Goal: Task Accomplishment & Management: Complete application form

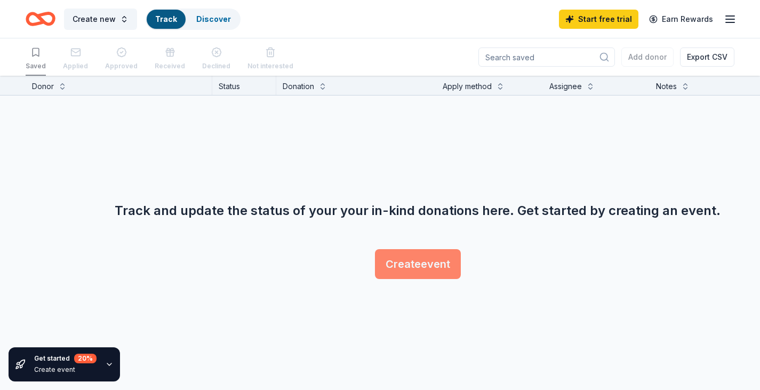
click at [400, 260] on button "Create event" at bounding box center [418, 264] width 86 height 30
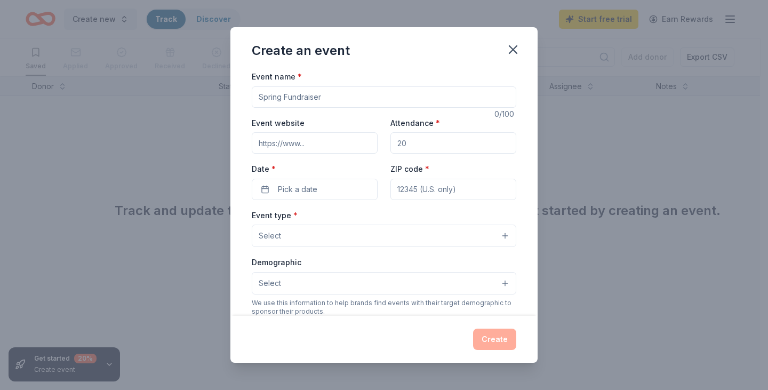
click at [335, 95] on input "Event name *" at bounding box center [384, 96] width 264 height 21
type input "DC Pickleball Social"
click at [308, 143] on input "Event website" at bounding box center [315, 142] width 126 height 21
paste input "https://the-sweat-for-breath-dc-pickleball-invitational.perfectgolfevent.com/"
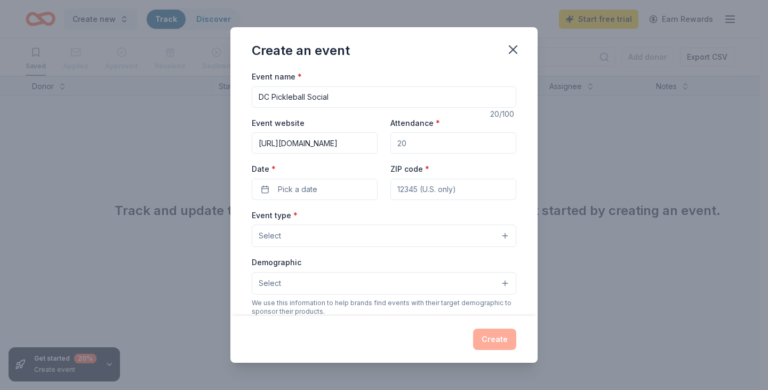
type input "https://the-sweat-for-breath-dc-pickleball-invitational.perfectgolfevent.com/"
click at [409, 141] on input "Attendance *" at bounding box center [453, 142] width 126 height 21
drag, startPoint x: 422, startPoint y: 144, endPoint x: 387, endPoint y: 148, distance: 35.4
click at [390, 148] on input "Attendance *" at bounding box center [453, 142] width 126 height 21
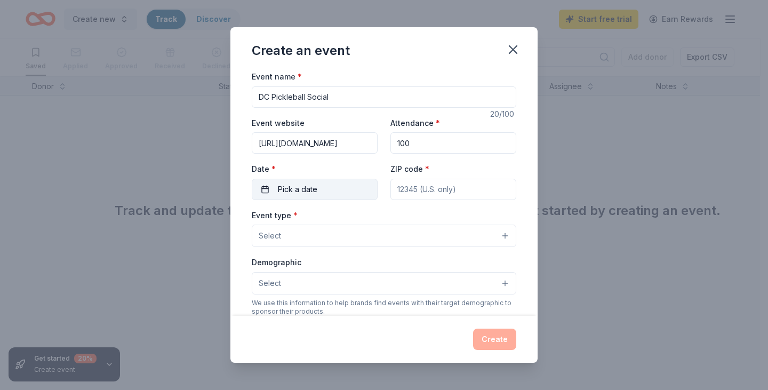
type input "100"
click at [312, 184] on span "Pick a date" at bounding box center [297, 189] width 39 height 13
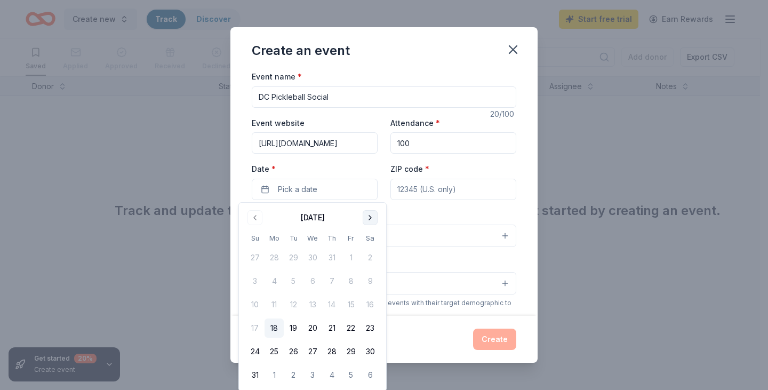
click at [367, 215] on button "Go to next month" at bounding box center [369, 217] width 15 height 15
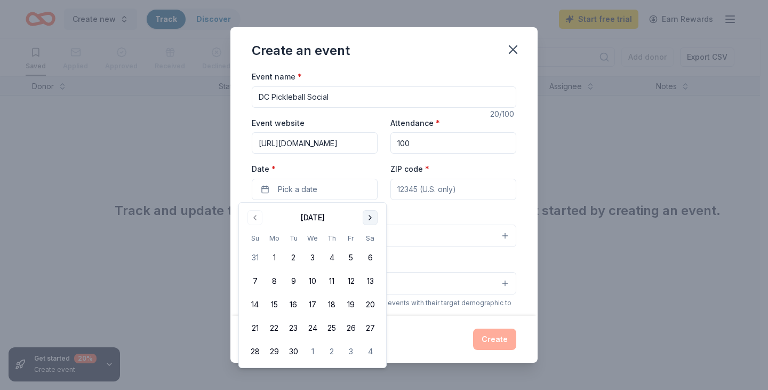
click at [367, 215] on button "Go to next month" at bounding box center [369, 217] width 15 height 15
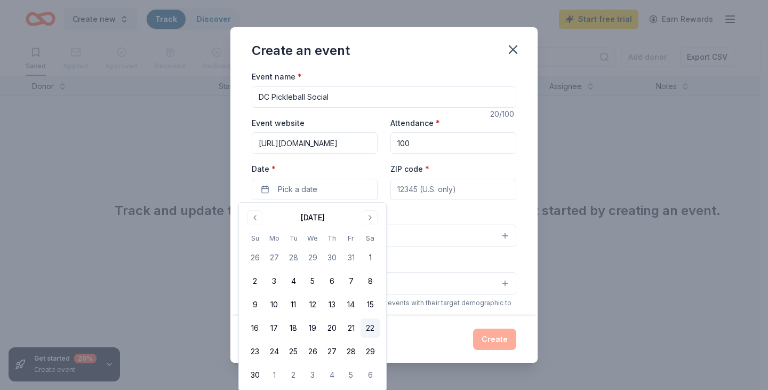
click at [368, 328] on button "22" at bounding box center [369, 327] width 19 height 19
click at [446, 191] on input "ZIP code *" at bounding box center [453, 189] width 126 height 21
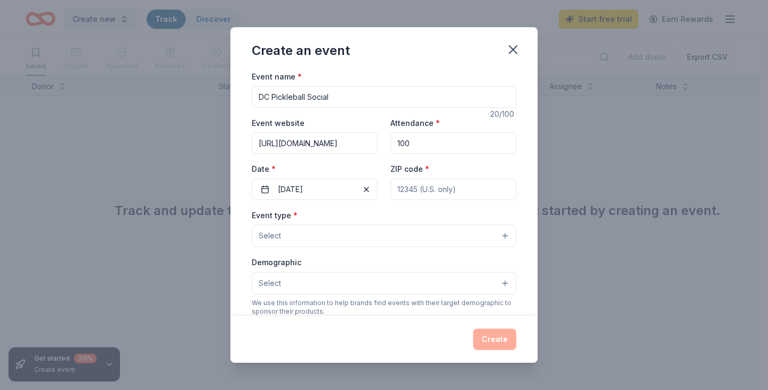
click at [407, 188] on input "ZIP code *" at bounding box center [453, 189] width 126 height 21
paste input "20151"
type input "20151"
click at [312, 235] on button "Select" at bounding box center [384, 235] width 264 height 22
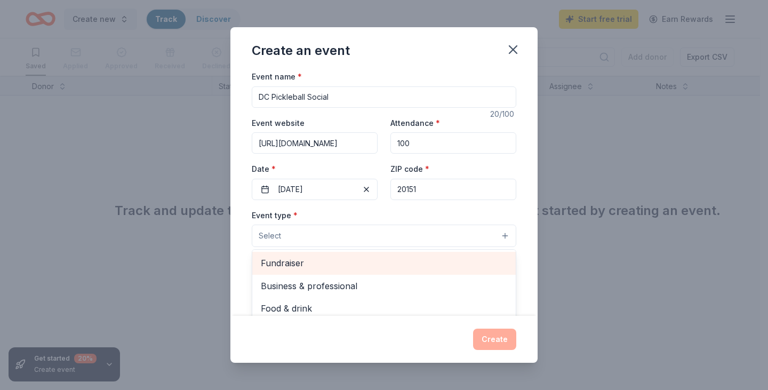
click at [307, 265] on span "Fundraiser" at bounding box center [384, 263] width 246 height 14
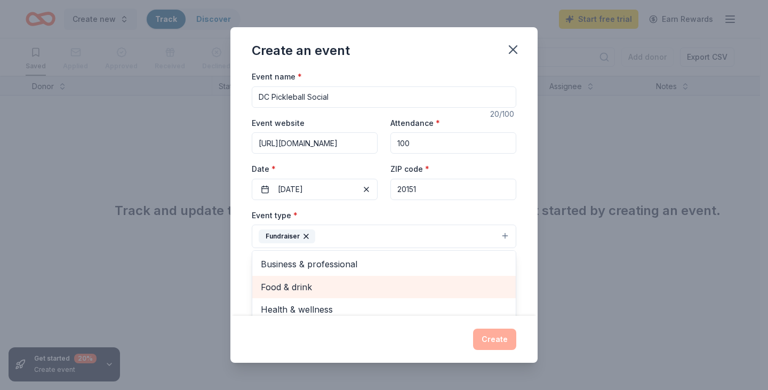
click at [282, 286] on span "Food & drink" at bounding box center [384, 287] width 246 height 14
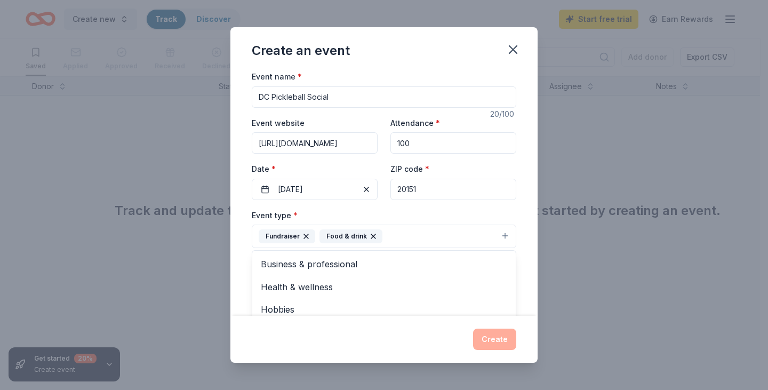
click at [240, 278] on div "Event name * DC Pickleball Social 20 /100 Event website https://the-sweat-for-b…" at bounding box center [383, 193] width 307 height 246
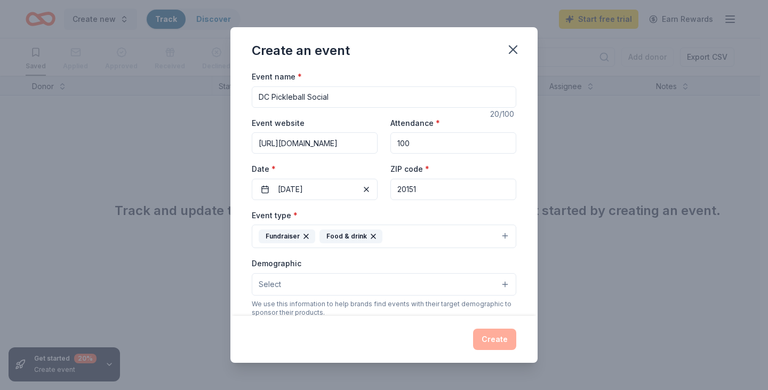
click at [395, 235] on button "Fundraiser Food & drink" at bounding box center [384, 235] width 264 height 23
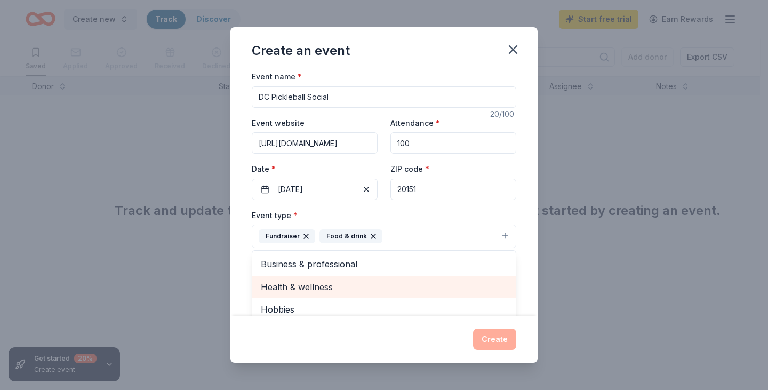
click at [325, 286] on span "Health & wellness" at bounding box center [384, 287] width 246 height 14
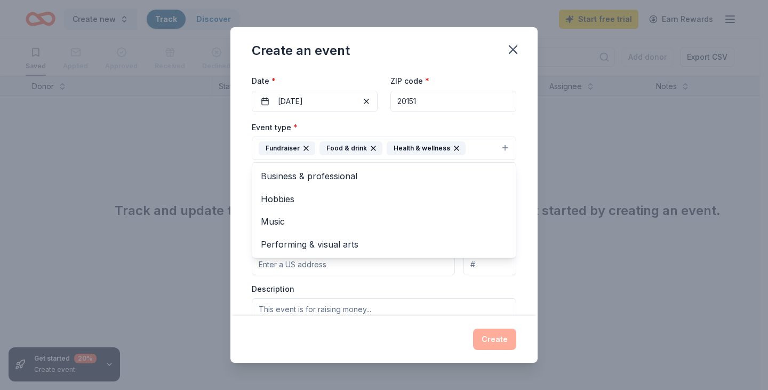
scroll to position [107, 0]
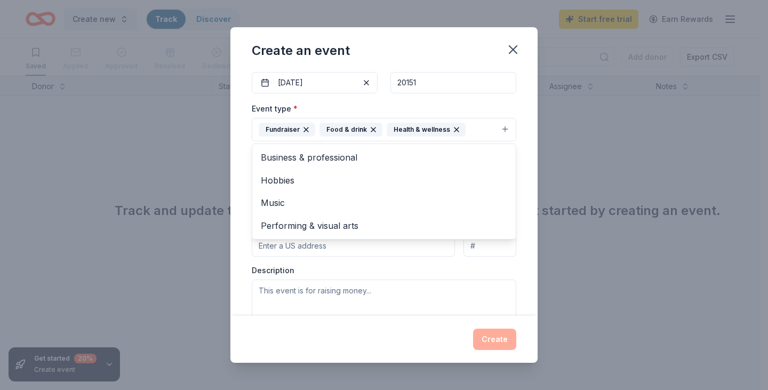
click at [240, 222] on div "Event name * DC Pickleball Social 20 /100 Event website https://the-sweat-for-b…" at bounding box center [383, 193] width 307 height 246
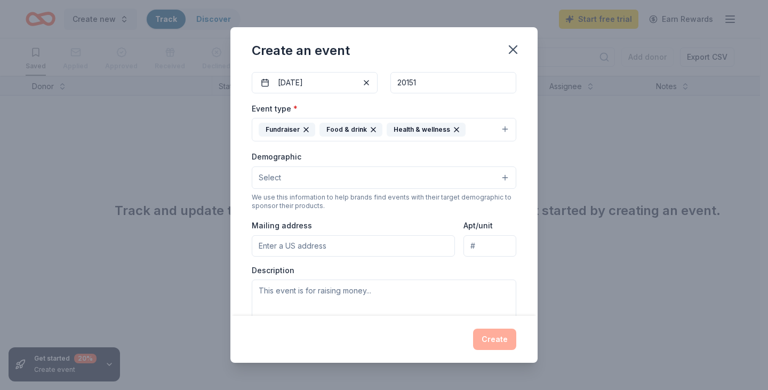
click at [290, 181] on button "Select" at bounding box center [384, 177] width 264 height 22
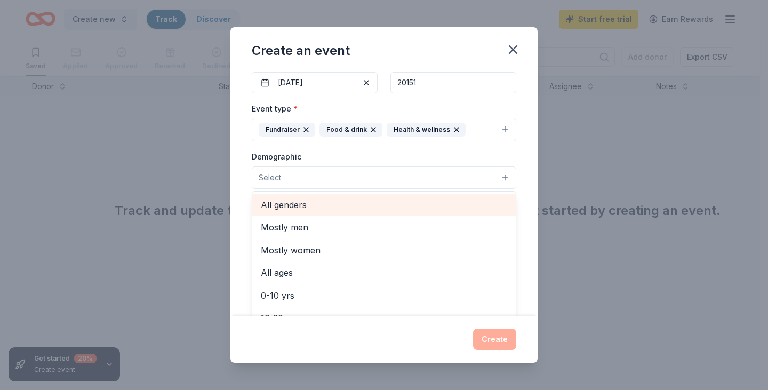
click at [307, 205] on span "All genders" at bounding box center [384, 205] width 246 height 14
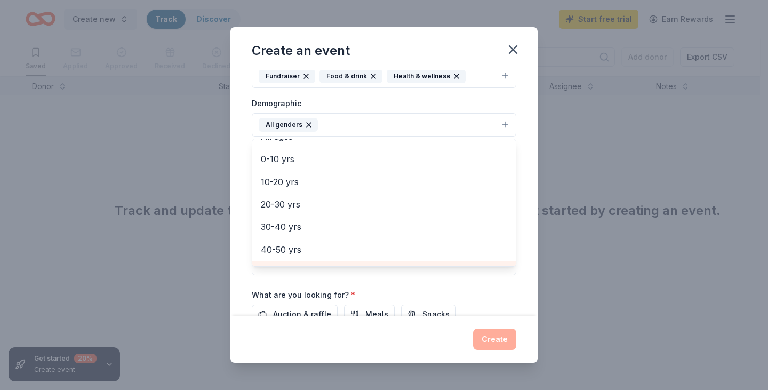
scroll to position [42, 0]
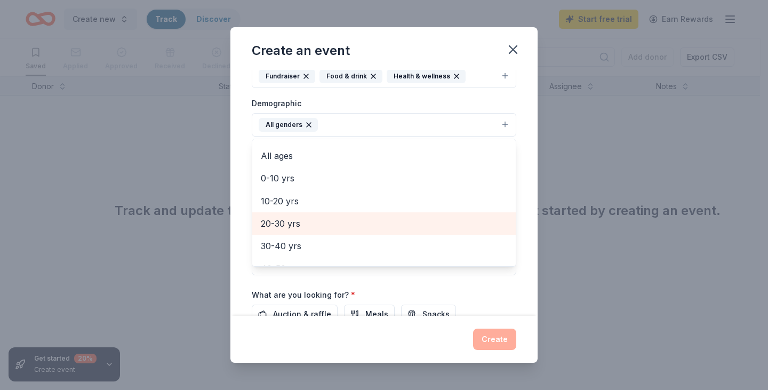
drag, startPoint x: 291, startPoint y: 155, endPoint x: 295, endPoint y: 223, distance: 68.3
click at [295, 223] on div "Mostly men Mostly women All ages 0-10 yrs 10-20 yrs 20-30 yrs 30-40 yrs 40-50 y…" at bounding box center [384, 203] width 264 height 128
click at [288, 219] on span "20-30 yrs" at bounding box center [384, 223] width 246 height 14
click at [288, 223] on span "30-40 yrs" at bounding box center [384, 223] width 246 height 14
click at [288, 223] on span "40-50 yrs" at bounding box center [384, 223] width 246 height 14
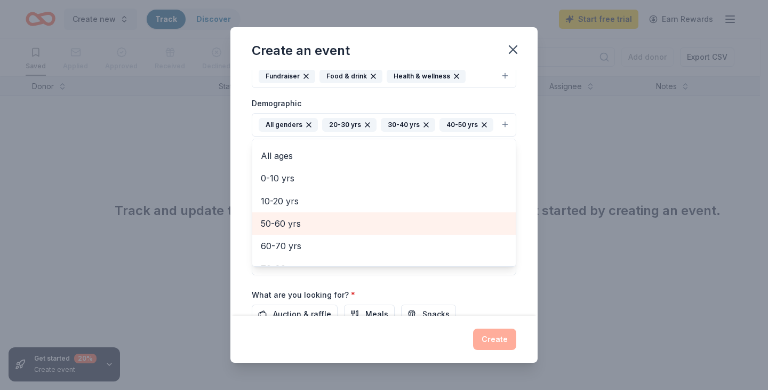
click at [285, 230] on span "50-60 yrs" at bounding box center [384, 223] width 246 height 14
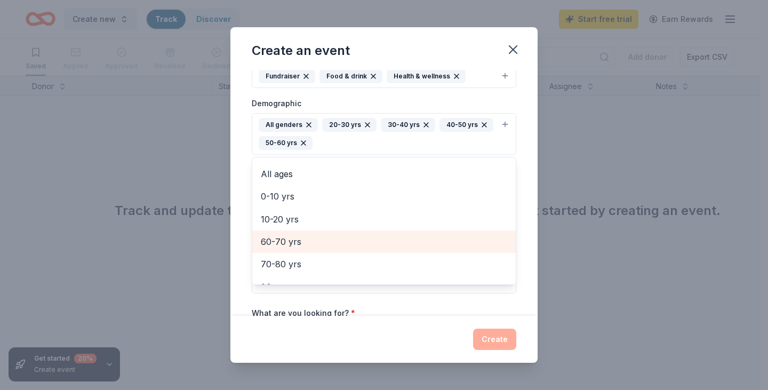
click at [281, 237] on span "60-70 yrs" at bounding box center [384, 242] width 246 height 14
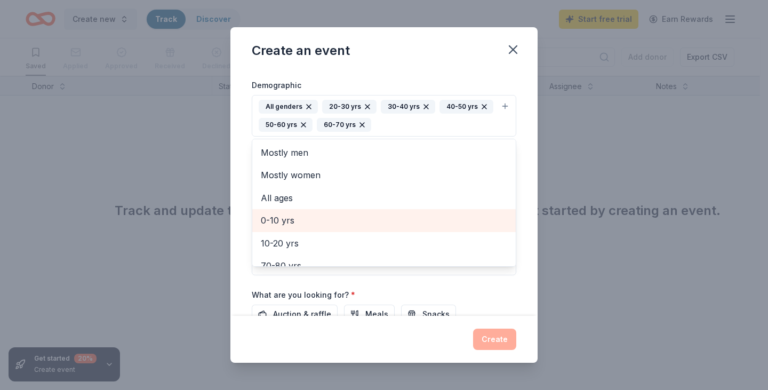
scroll to position [160, 0]
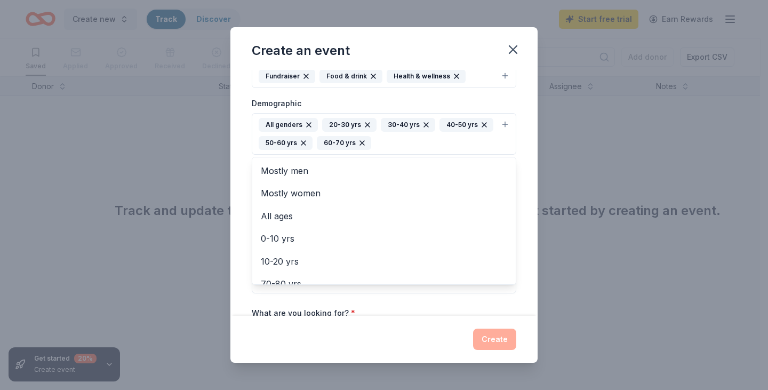
click at [236, 177] on div "Event name * DC Pickleball Social 20 /100 Event website https://the-sweat-for-b…" at bounding box center [383, 193] width 307 height 246
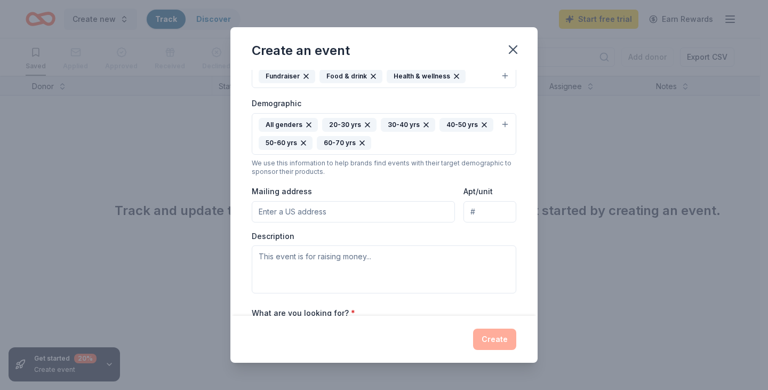
click at [274, 208] on input "Mailing address" at bounding box center [353, 211] width 203 height 21
type input "850 North Edison Street, Arlington, VA, 22205"
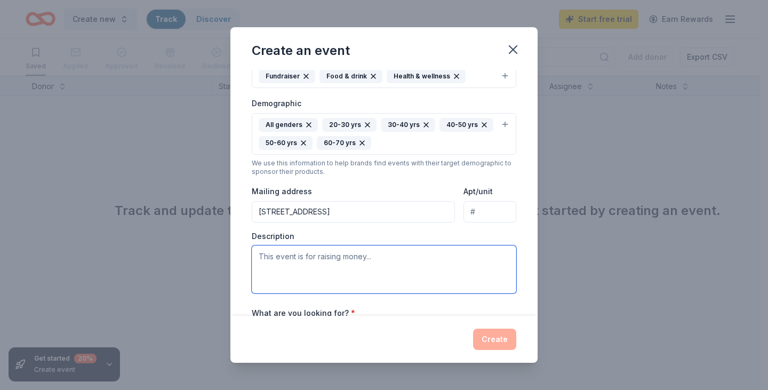
click at [338, 257] on textarea at bounding box center [384, 269] width 264 height 48
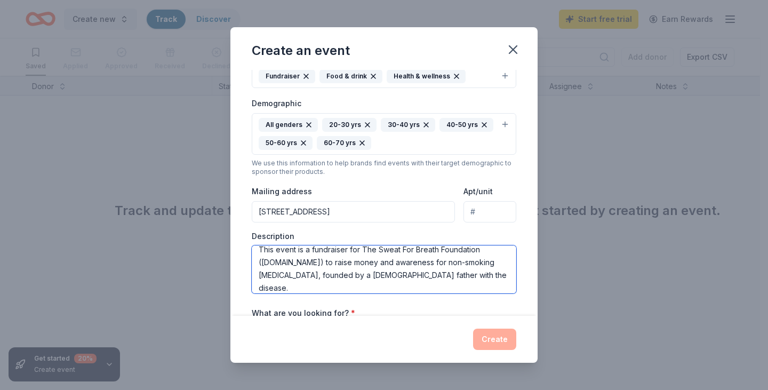
scroll to position [6, 0]
type textarea "This event is a fundraiser for The Sweat For Breath Foundation (SweatForBreath.…"
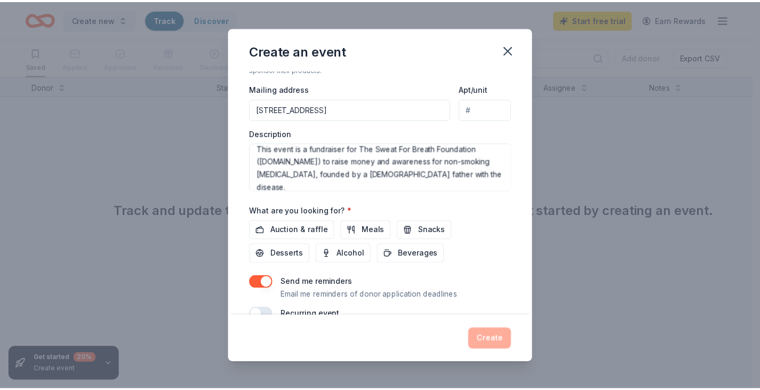
scroll to position [284, 0]
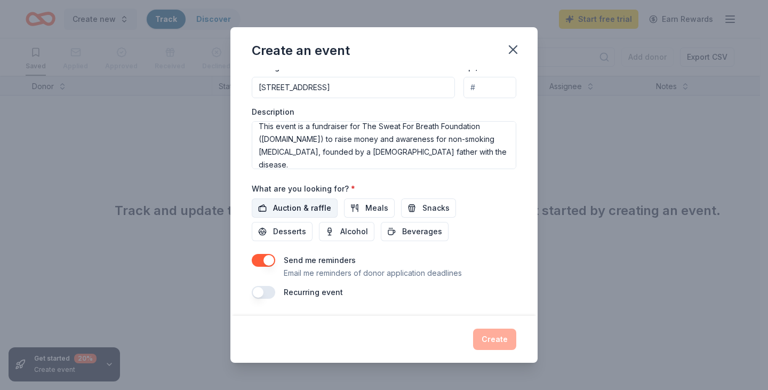
click at [306, 206] on span "Auction & raffle" at bounding box center [302, 207] width 58 height 13
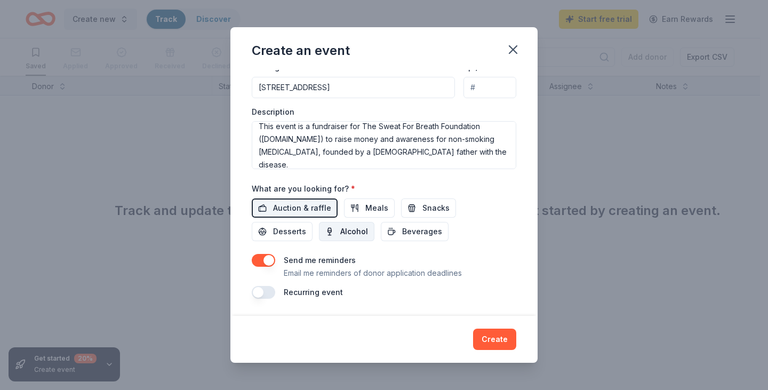
click at [342, 228] on span "Alcohol" at bounding box center [354, 231] width 28 height 13
click at [294, 229] on span "Desserts" at bounding box center [289, 231] width 33 height 13
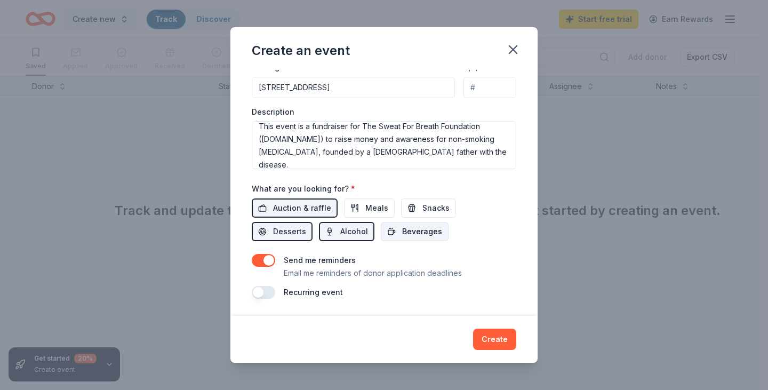
click at [398, 232] on button "Beverages" at bounding box center [415, 231] width 68 height 19
click at [422, 207] on span "Snacks" at bounding box center [435, 207] width 27 height 13
click at [366, 207] on span "Meals" at bounding box center [376, 207] width 23 height 13
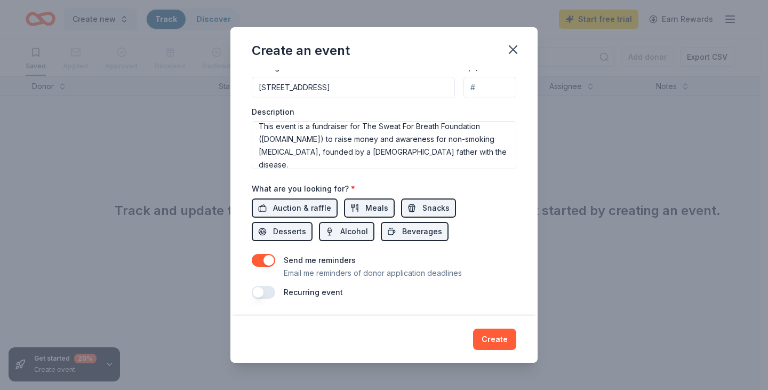
click at [261, 258] on button "button" at bounding box center [263, 260] width 23 height 13
click at [496, 340] on button "Create" at bounding box center [494, 338] width 43 height 21
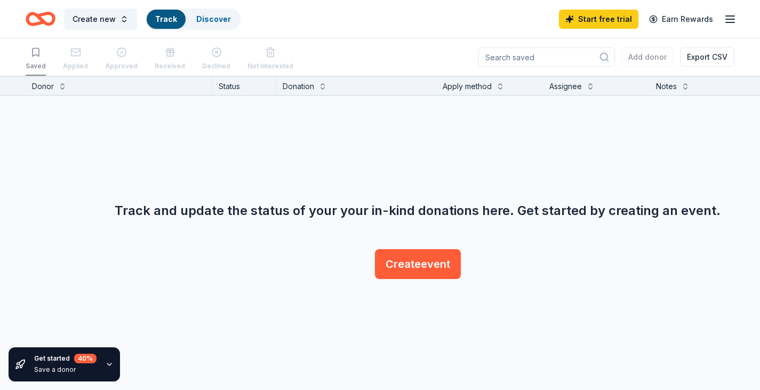
scroll to position [0, 0]
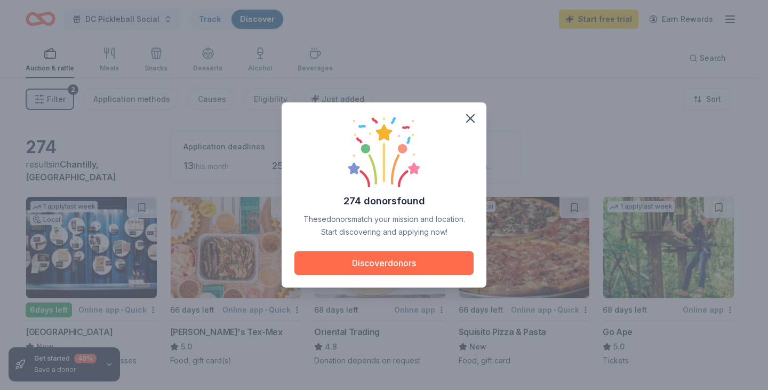
click at [389, 263] on button "Discover donors" at bounding box center [383, 262] width 179 height 23
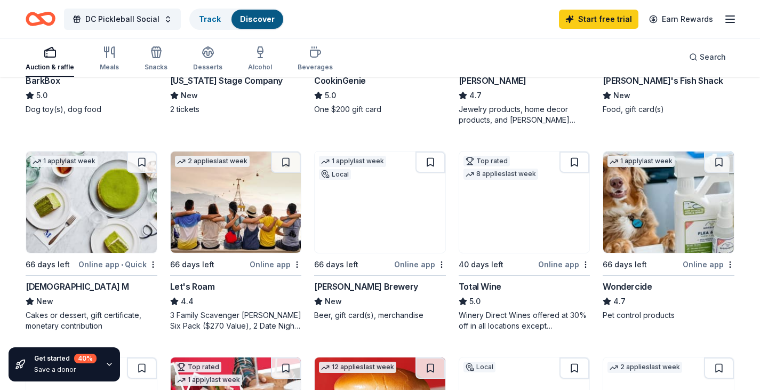
scroll to position [480, 0]
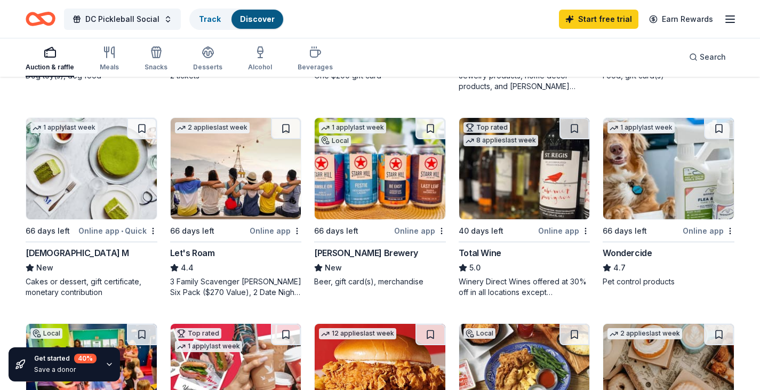
click at [360, 192] on img at bounding box center [379, 168] width 131 height 101
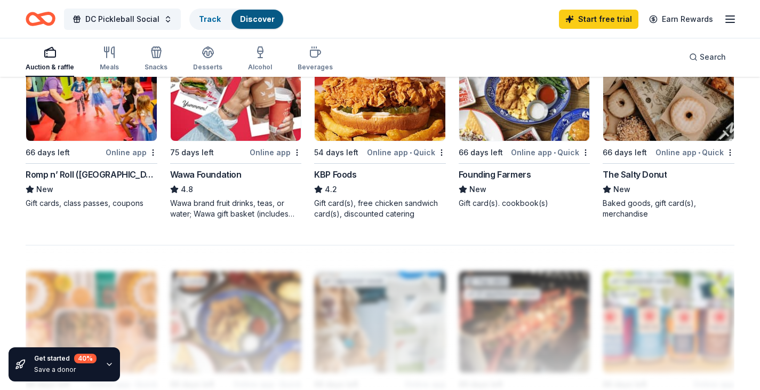
scroll to position [746, 0]
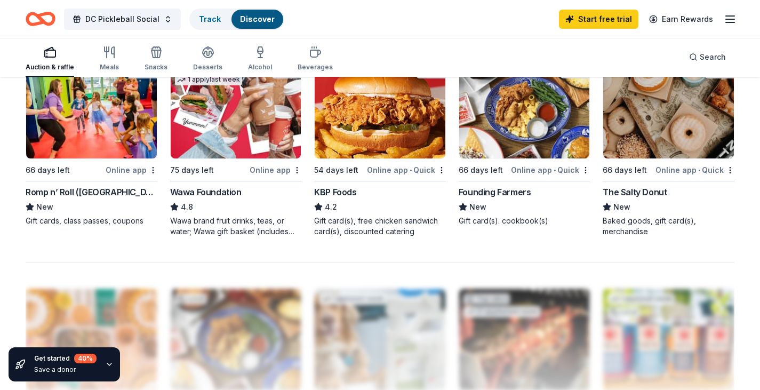
click at [47, 57] on rect "button" at bounding box center [50, 53] width 11 height 7
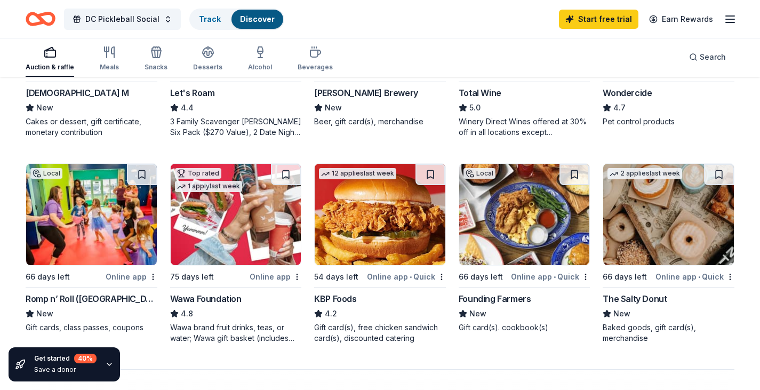
scroll to position [586, 0]
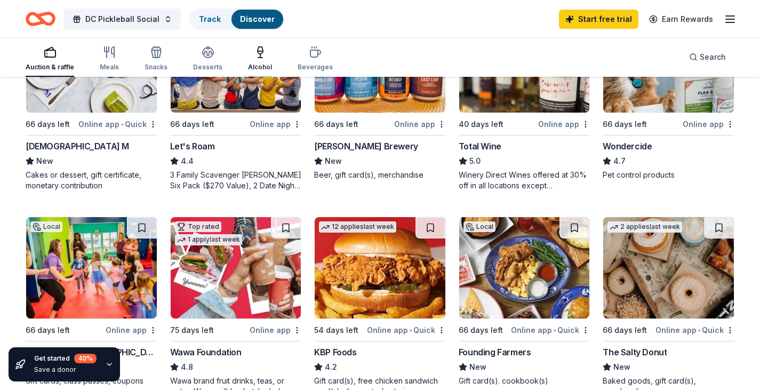
click at [255, 60] on div "Alcohol" at bounding box center [260, 59] width 24 height 26
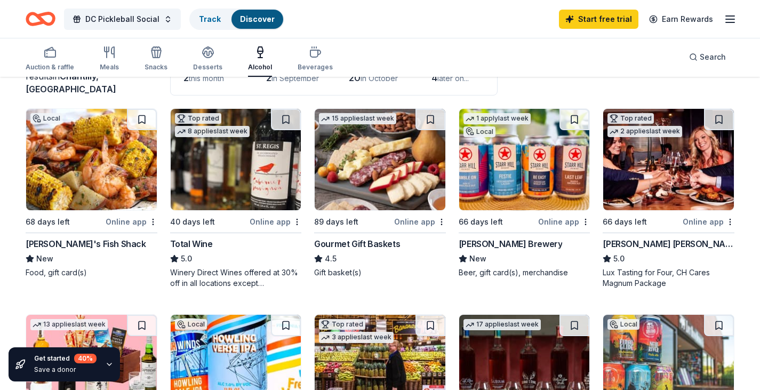
scroll to position [107, 0]
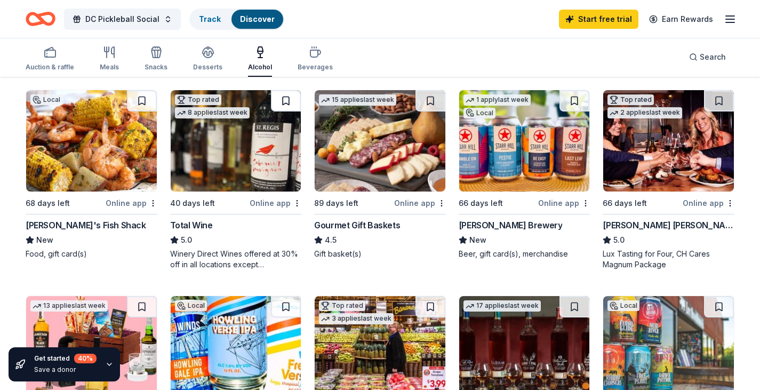
click at [285, 97] on button at bounding box center [286, 100] width 30 height 21
click at [572, 96] on button at bounding box center [574, 100] width 30 height 21
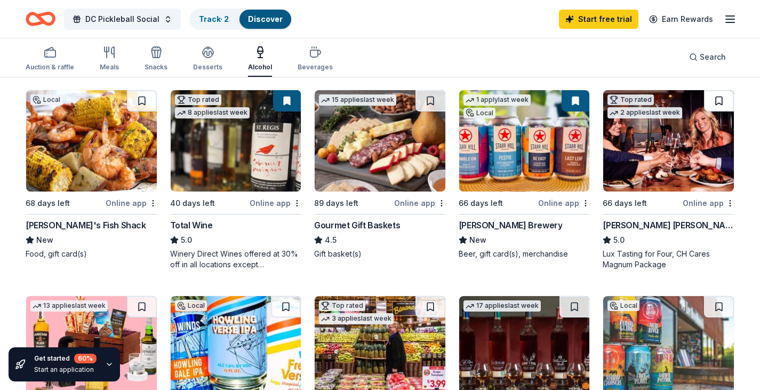
click at [716, 100] on button at bounding box center [719, 100] width 30 height 21
click at [431, 98] on button at bounding box center [430, 100] width 30 height 21
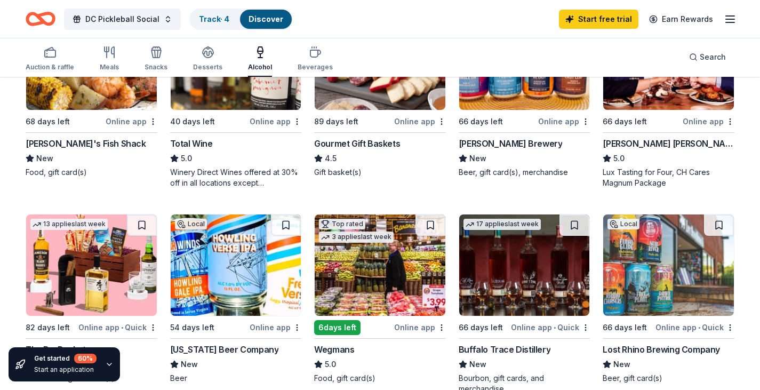
scroll to position [267, 0]
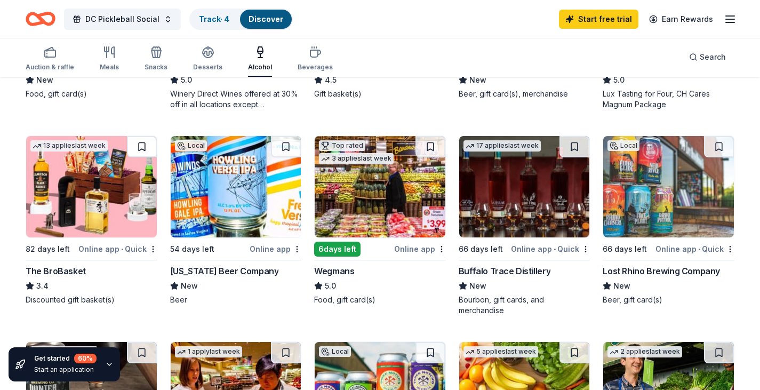
click at [146, 147] on button at bounding box center [142, 146] width 30 height 21
click at [576, 144] on button at bounding box center [574, 146] width 30 height 21
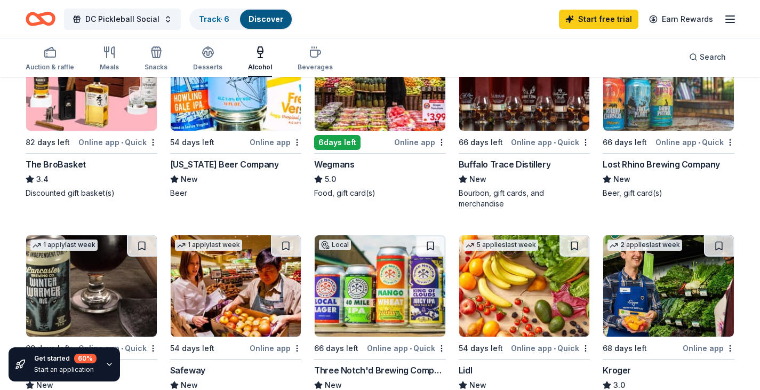
scroll to position [426, 0]
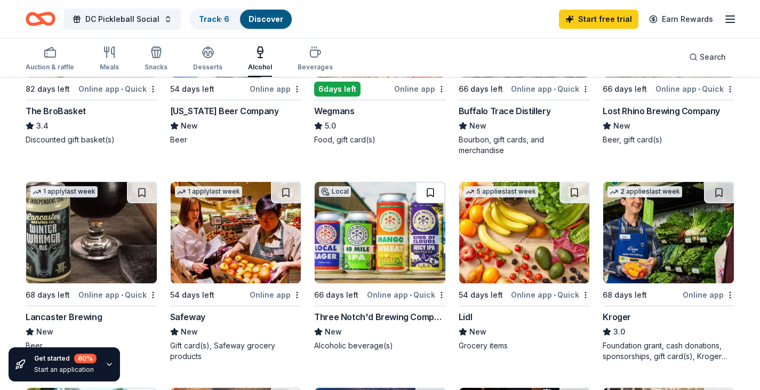
click at [432, 193] on button at bounding box center [430, 192] width 30 height 21
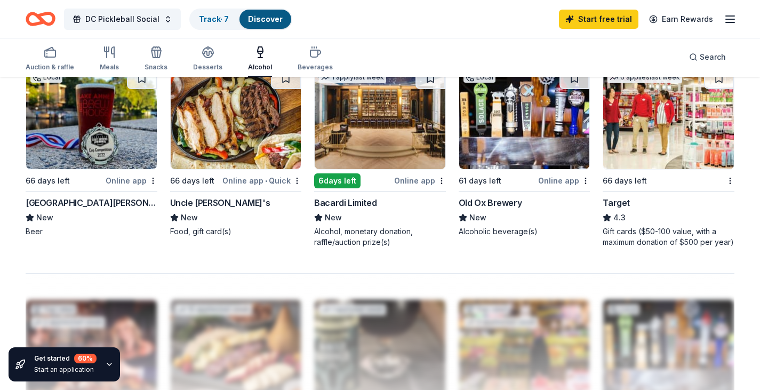
scroll to position [693, 0]
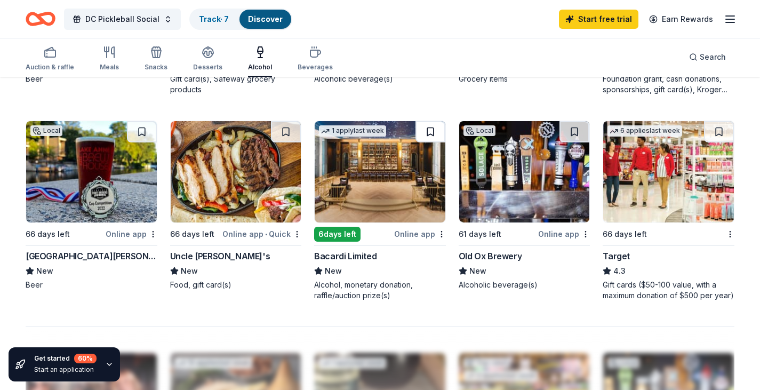
click at [433, 132] on button at bounding box center [430, 131] width 30 height 21
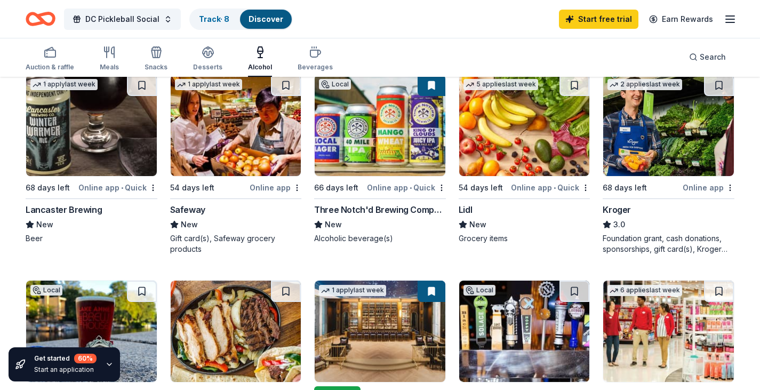
scroll to position [533, 0]
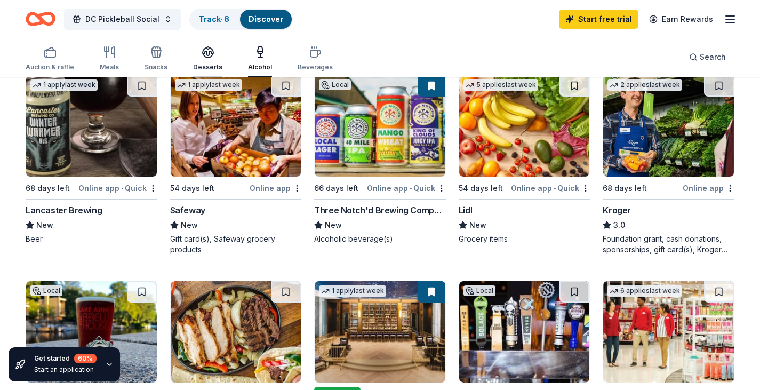
click at [205, 57] on icon "button" at bounding box center [208, 56] width 10 height 4
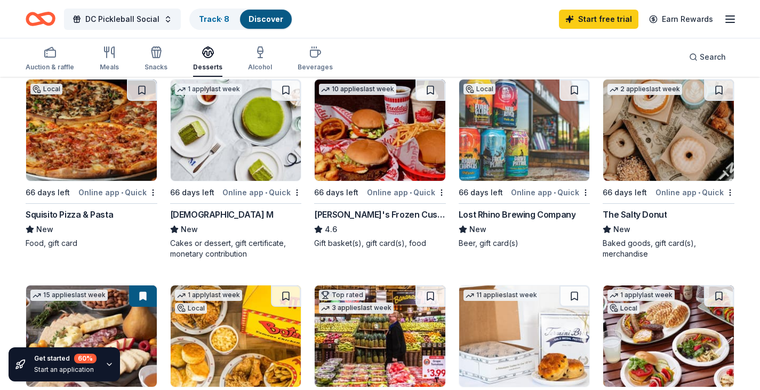
scroll to position [107, 0]
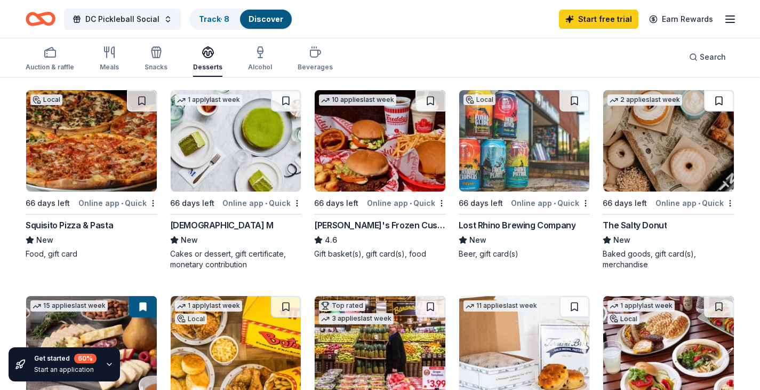
click at [724, 96] on button at bounding box center [719, 100] width 30 height 21
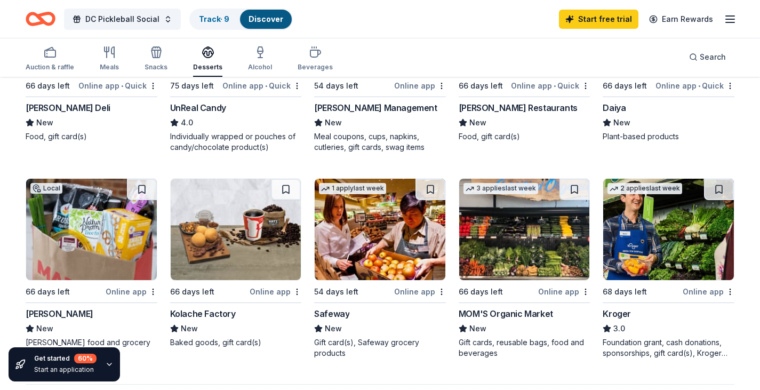
scroll to position [640, 0]
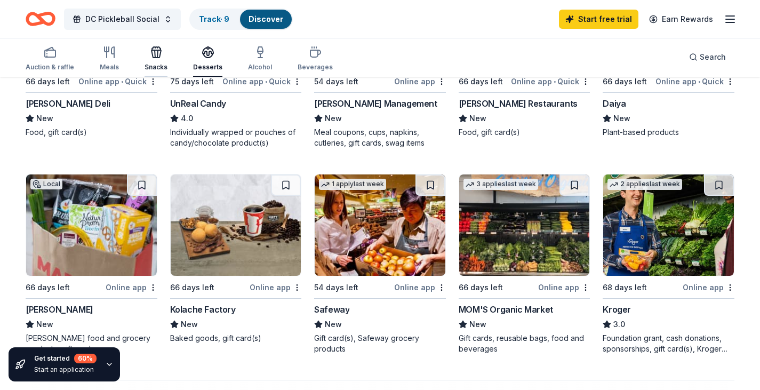
click at [150, 55] on icon "button" at bounding box center [156, 52] width 13 height 13
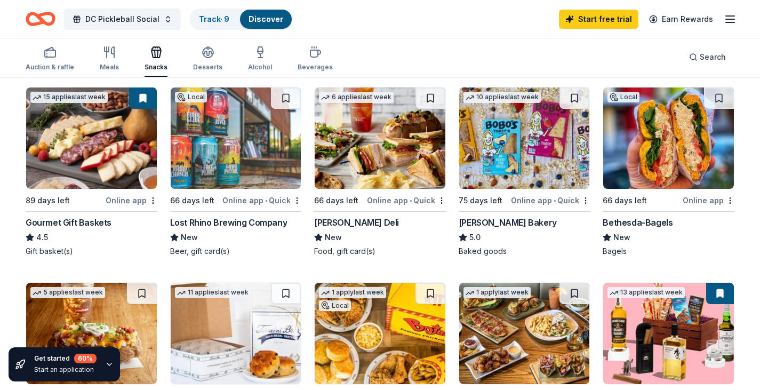
scroll to position [320, 0]
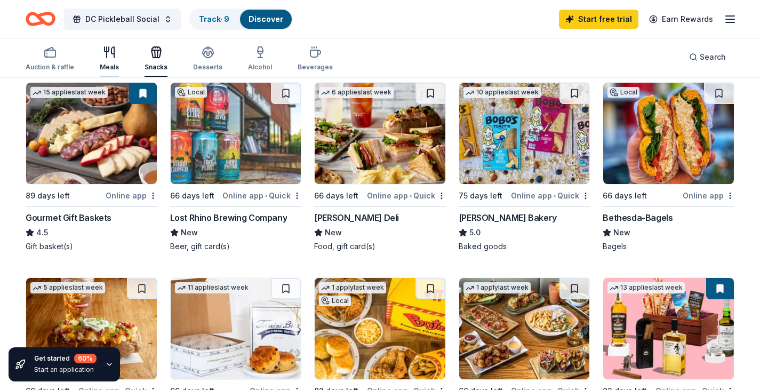
click at [108, 63] on div "Meals" at bounding box center [109, 67] width 19 height 9
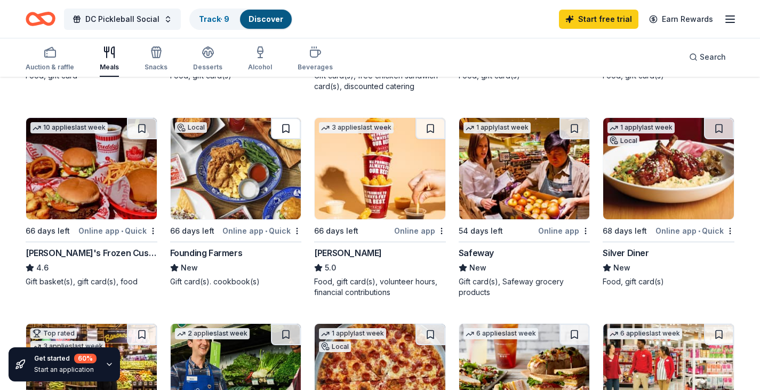
scroll to position [267, 0]
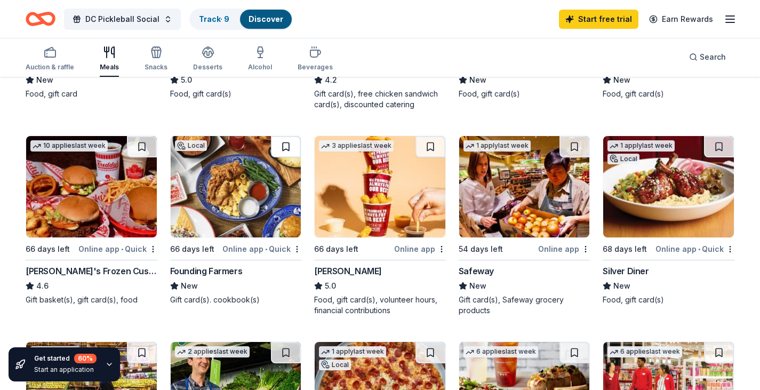
click at [286, 142] on button at bounding box center [286, 146] width 30 height 21
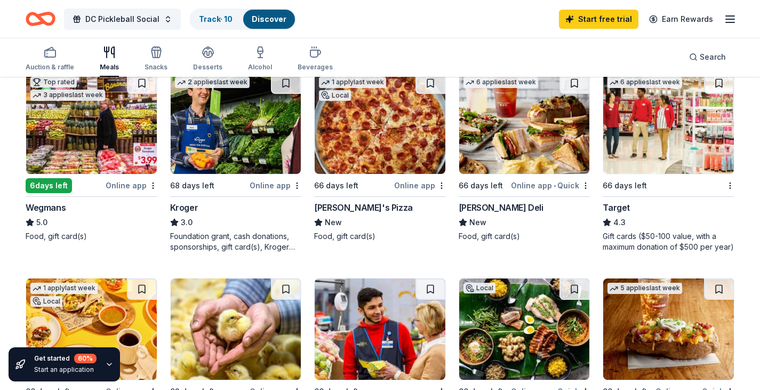
scroll to position [533, 0]
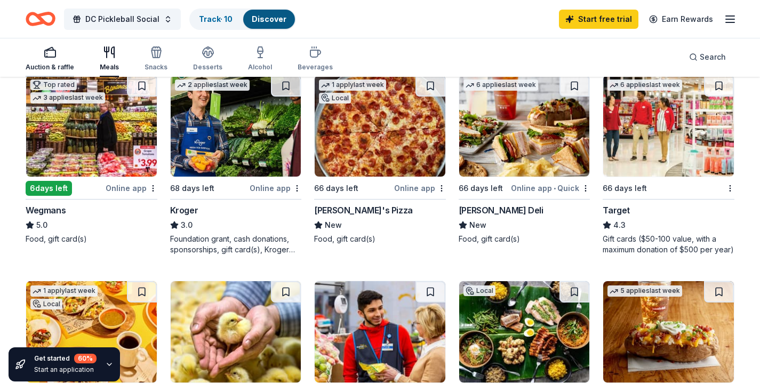
click at [39, 56] on div "button" at bounding box center [50, 52] width 49 height 13
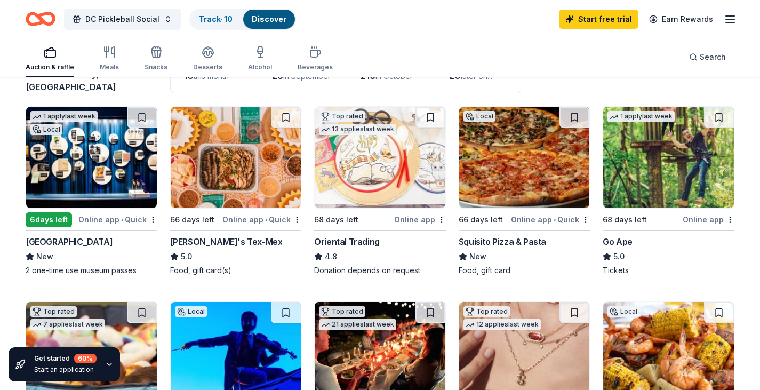
scroll to position [107, 0]
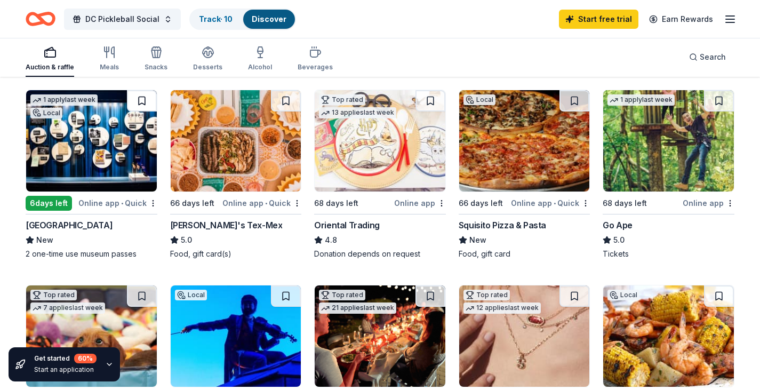
click at [146, 99] on button at bounding box center [142, 100] width 30 height 21
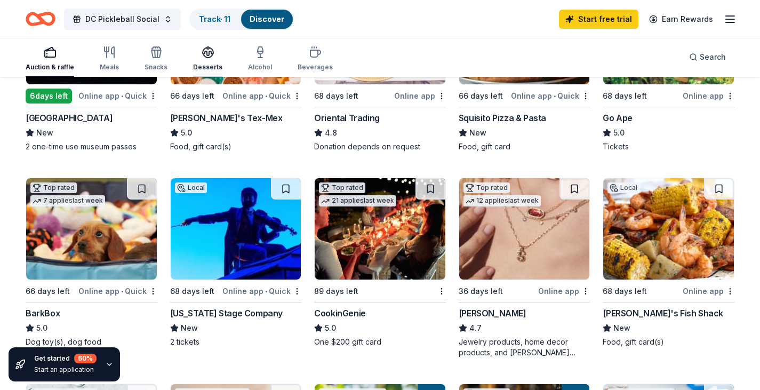
scroll to position [213, 0]
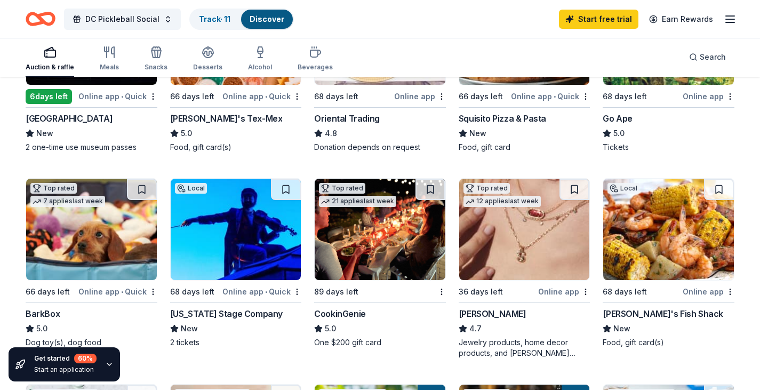
click at [42, 18] on icon "Home" at bounding box center [35, 18] width 17 height 11
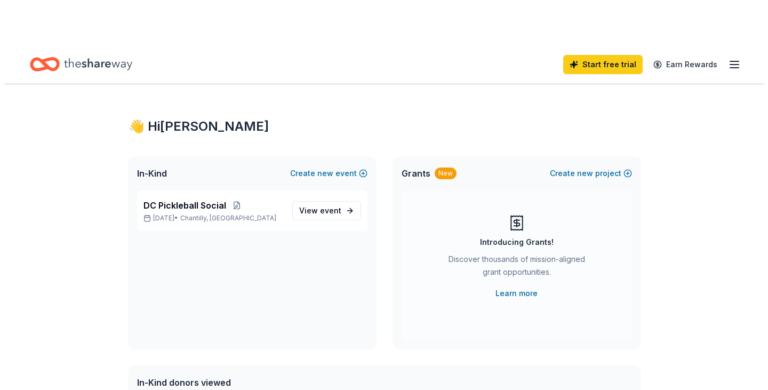
scroll to position [53, 0]
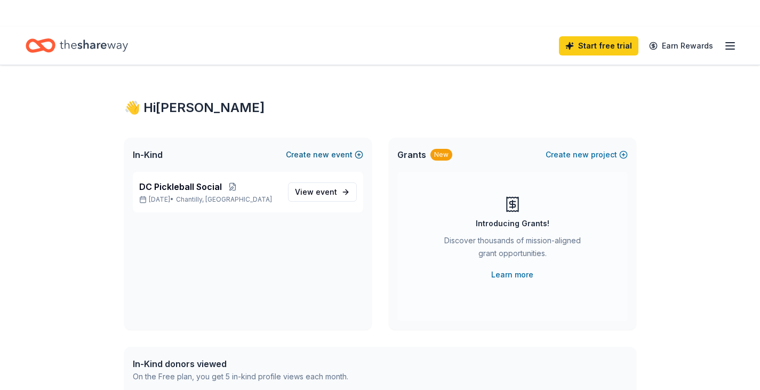
click at [310, 148] on button "Create new event" at bounding box center [324, 154] width 77 height 13
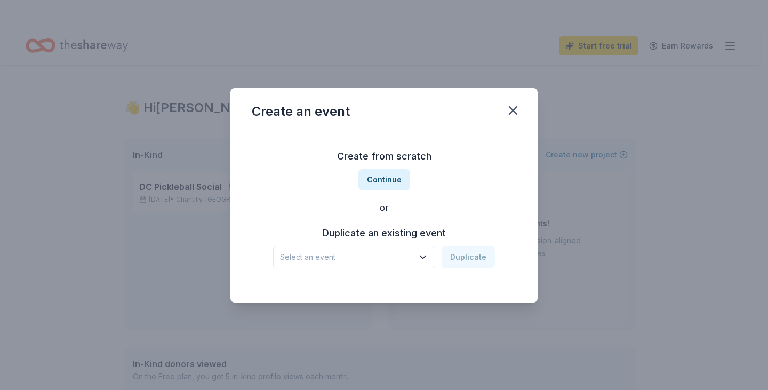
click at [354, 258] on span "Select an event" at bounding box center [346, 257] width 133 height 13
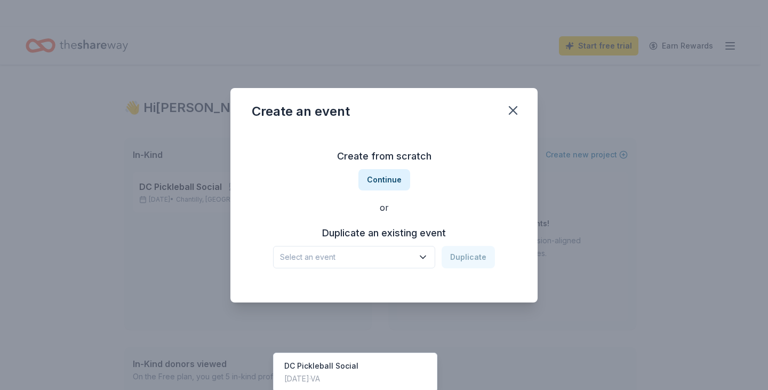
click at [463, 258] on div "Select an event Duplicate" at bounding box center [384, 257] width 222 height 22
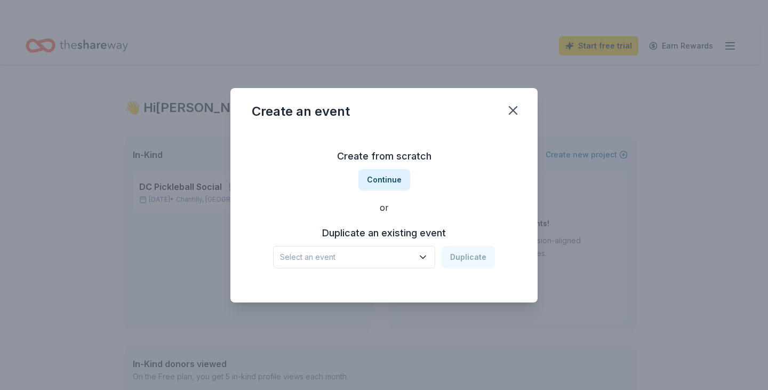
click at [342, 260] on span "Select an event" at bounding box center [346, 257] width 133 height 13
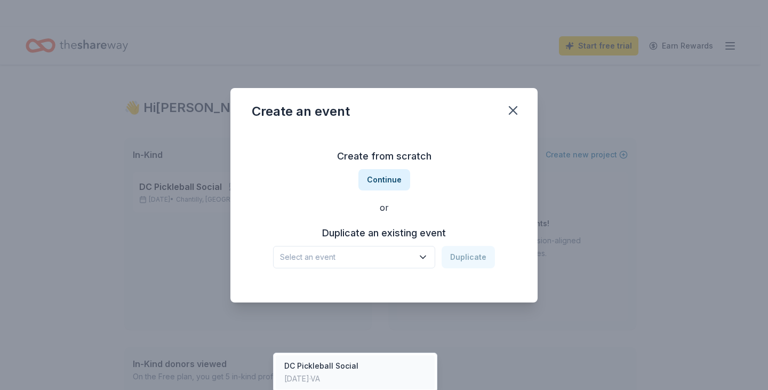
click at [318, 359] on div "DC Pickleball Social" at bounding box center [321, 365] width 74 height 13
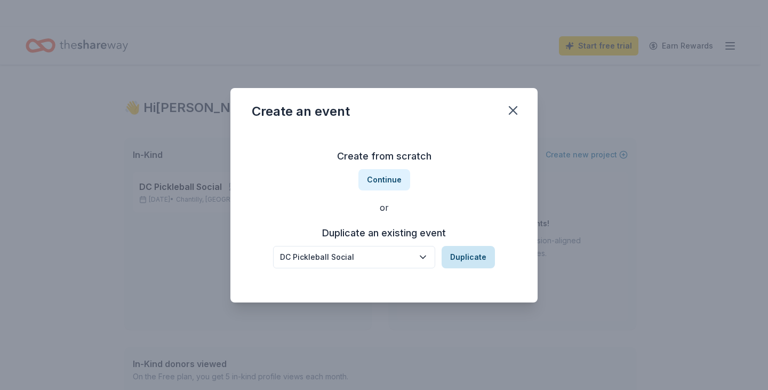
click at [459, 253] on button "Duplicate" at bounding box center [467, 257] width 53 height 22
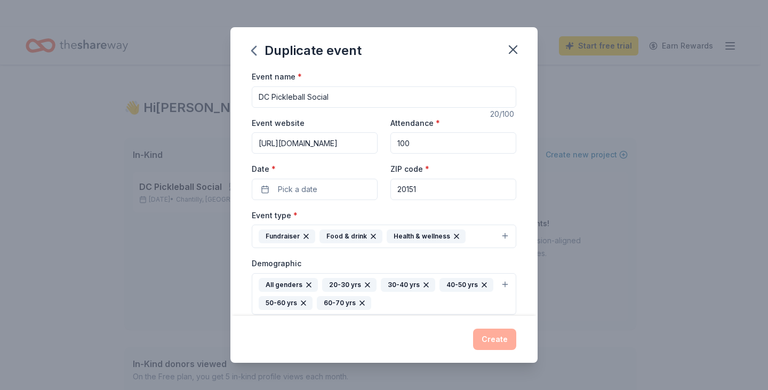
click at [323, 143] on input "https://the-sweat-for-breath-dc-pickleball-invitational.perfectgolfevent.com/" at bounding box center [315, 142] width 126 height 21
drag, startPoint x: 259, startPoint y: 144, endPoint x: 551, endPoint y: 151, distance: 292.2
click at [551, 151] on div "Duplicate event Event name * DC Pickleball Social 20 /100 Event website https:/…" at bounding box center [384, 195] width 768 height 390
paste input "baltimore-picklebal"
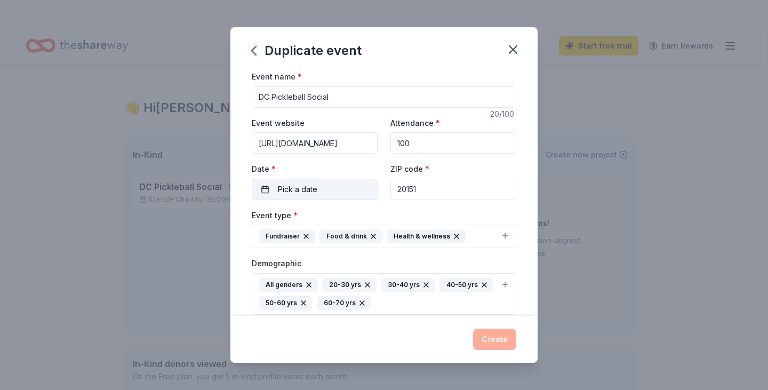
type input "https://the-sweat-for-breath-baltimore-pickleball.perfectgolfevent.com/"
click at [306, 187] on span "Pick a date" at bounding box center [297, 189] width 39 height 13
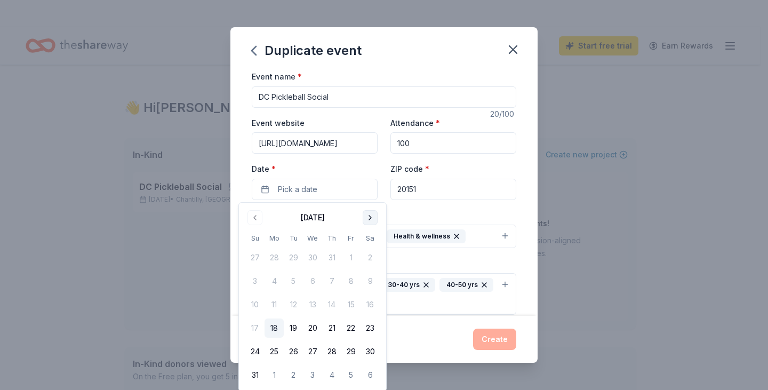
click at [367, 216] on button "Go to next month" at bounding box center [369, 217] width 15 height 15
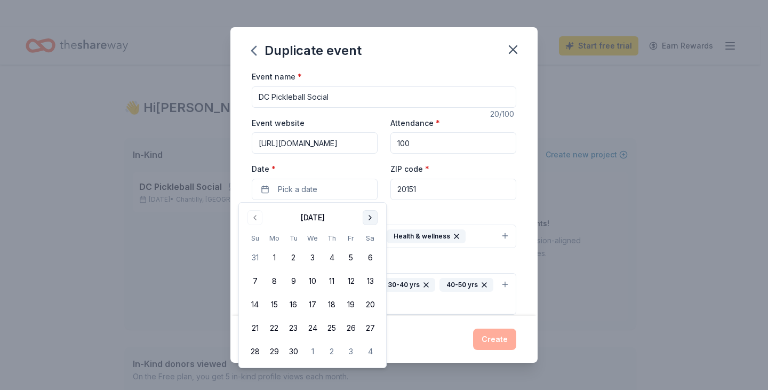
click at [367, 216] on button "Go to next month" at bounding box center [369, 217] width 15 height 15
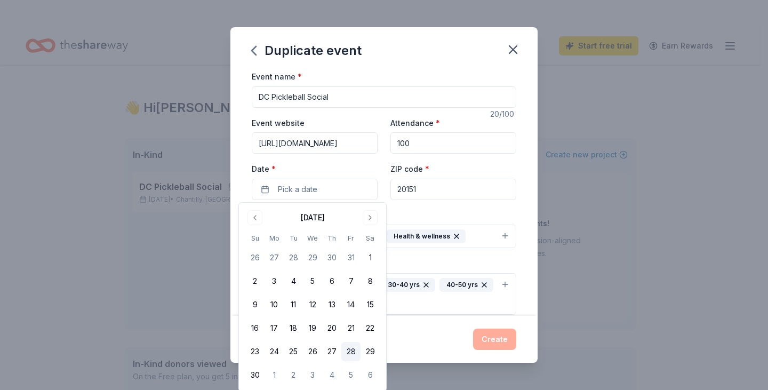
click at [351, 350] on button "28" at bounding box center [350, 351] width 19 height 19
click at [480, 168] on div "ZIP code * 20151" at bounding box center [453, 181] width 126 height 38
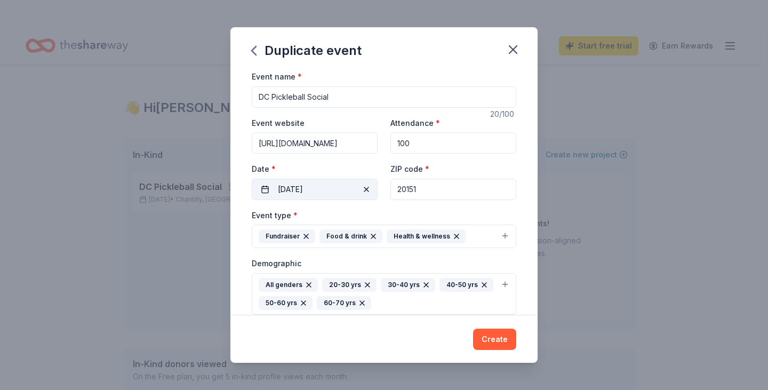
drag, startPoint x: 395, startPoint y: 195, endPoint x: 369, endPoint y: 196, distance: 26.2
click at [369, 196] on div "Event website https://the-sweat-for-breath-baltimore-pickleball.perfectgolfeven…" at bounding box center [384, 158] width 264 height 84
paste input "1030"
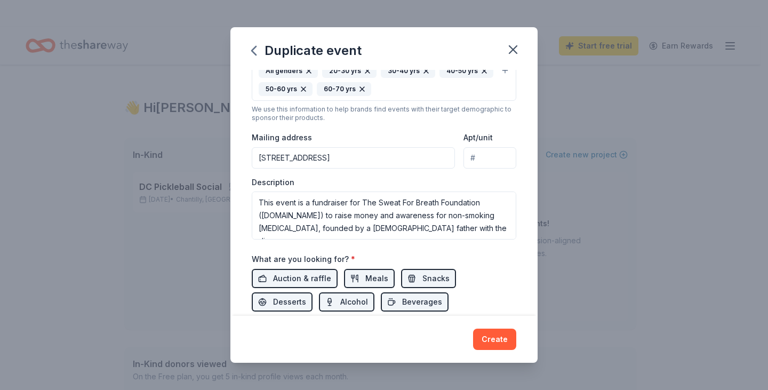
scroll to position [213, 0]
type input "21030"
drag, startPoint x: 256, startPoint y: 155, endPoint x: 471, endPoint y: 157, distance: 214.8
click at [471, 157] on div "Mailing address 850 North Edison Street, Arlington, VA, 22205 Apt/unit" at bounding box center [384, 150] width 264 height 38
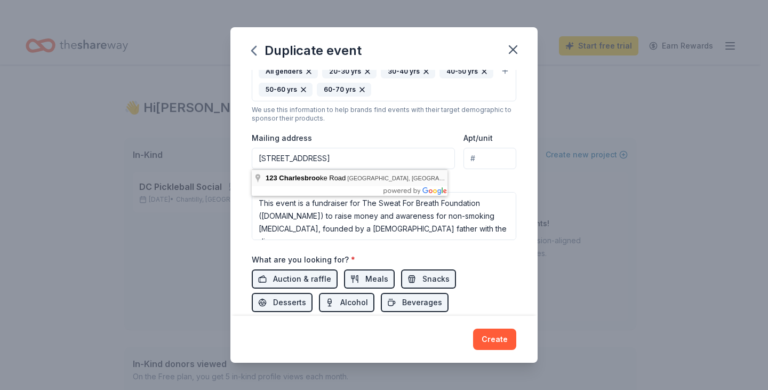
type input "123 Charlesbrooke Road, Baltimore, MD, 21212"
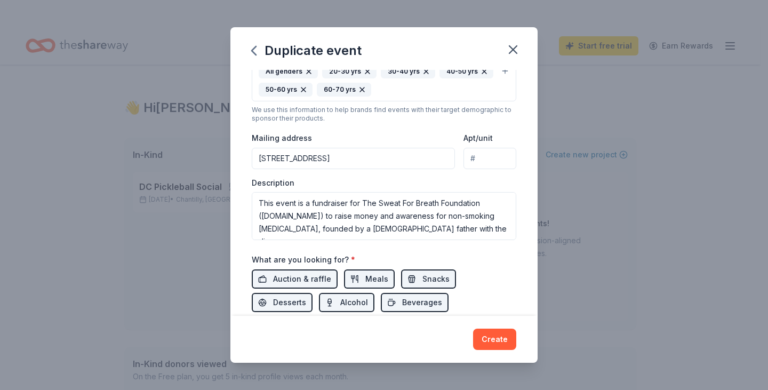
scroll to position [267, 0]
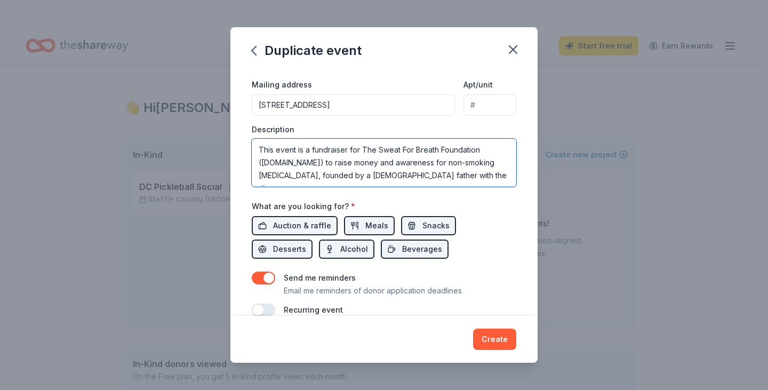
click at [432, 169] on textarea "This event is a fundraiser for The Sweat For Breath Foundation (SweatForBreath.…" at bounding box center [384, 163] width 264 height 48
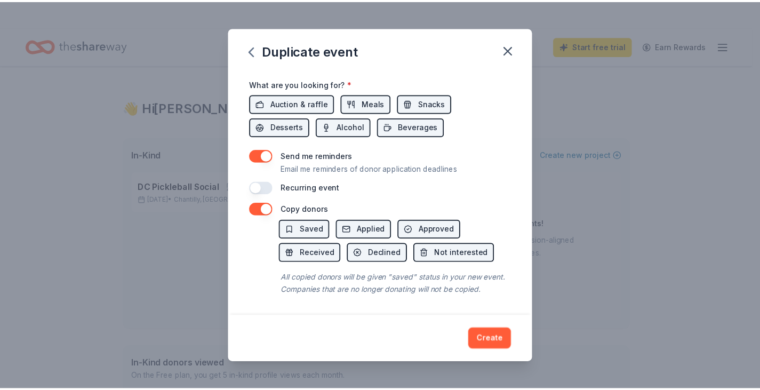
scroll to position [401, 0]
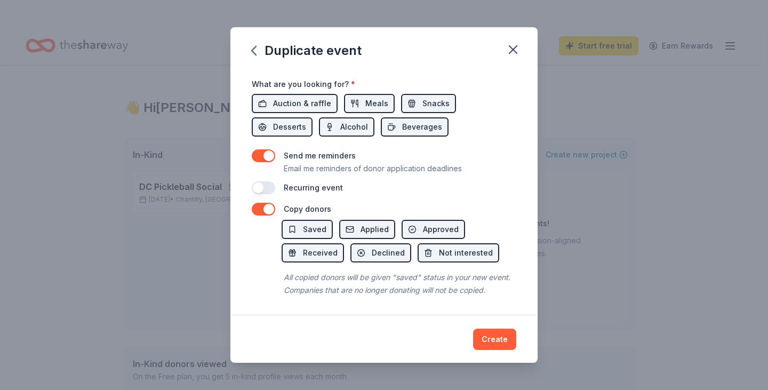
click at [263, 149] on button "button" at bounding box center [263, 155] width 23 height 13
click at [504, 344] on button "Create" at bounding box center [494, 338] width 43 height 21
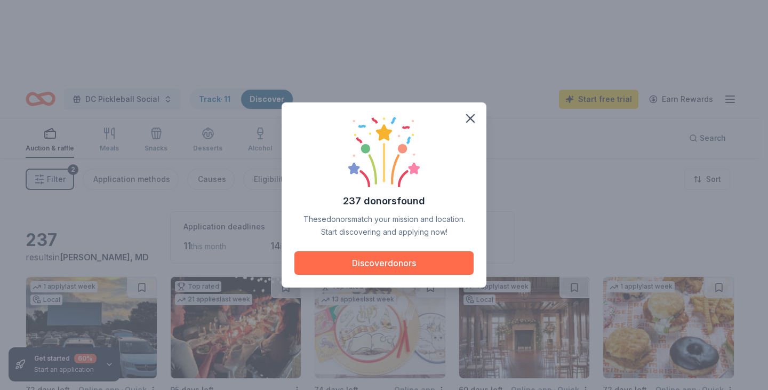
click at [419, 264] on button "Discover donors" at bounding box center [383, 262] width 179 height 23
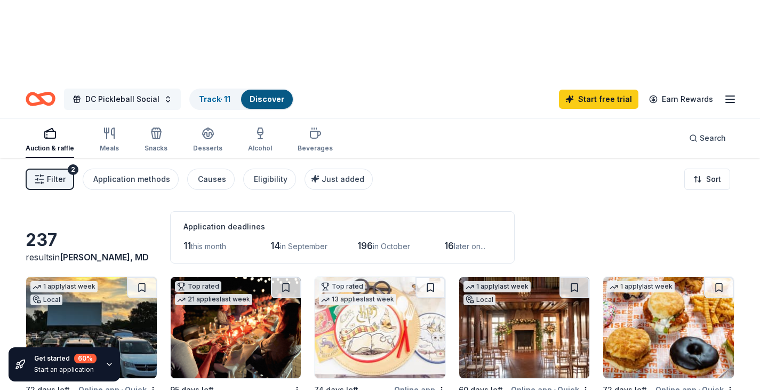
click at [112, 93] on span "DC Pickleball Social" at bounding box center [122, 99] width 74 height 13
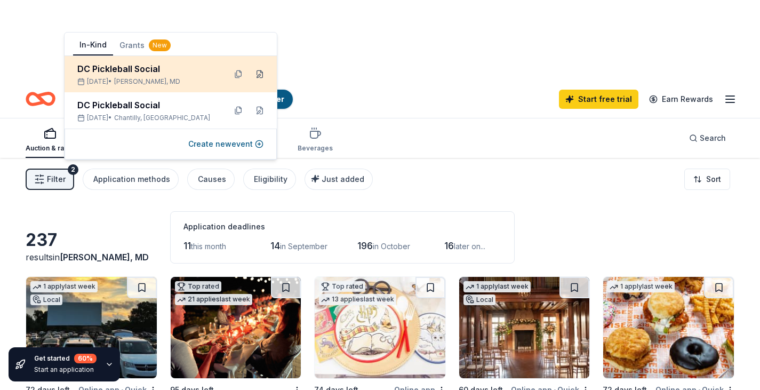
click at [259, 74] on button at bounding box center [259, 74] width 17 height 17
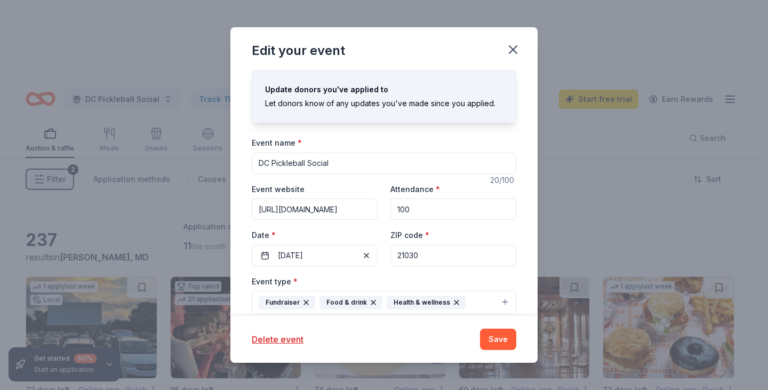
click at [266, 163] on input "DC Pickleball Social" at bounding box center [384, 162] width 264 height 21
type input "BAL Pickleball Social"
click at [494, 342] on button "Save" at bounding box center [498, 338] width 36 height 21
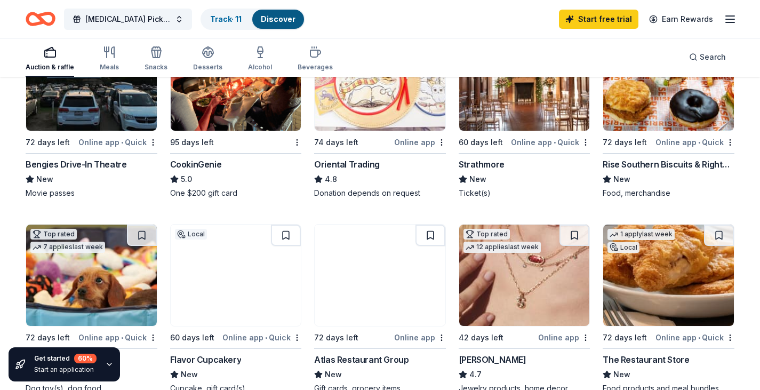
scroll to position [267, 0]
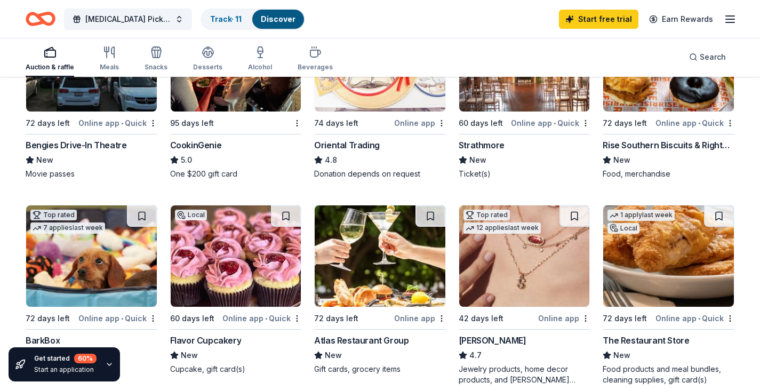
drag, startPoint x: 577, startPoint y: 134, endPoint x: 555, endPoint y: 135, distance: 21.9
click at [577, 205] on button at bounding box center [574, 215] width 30 height 21
click at [433, 205] on button at bounding box center [430, 215] width 30 height 21
click at [144, 205] on button at bounding box center [142, 215] width 30 height 21
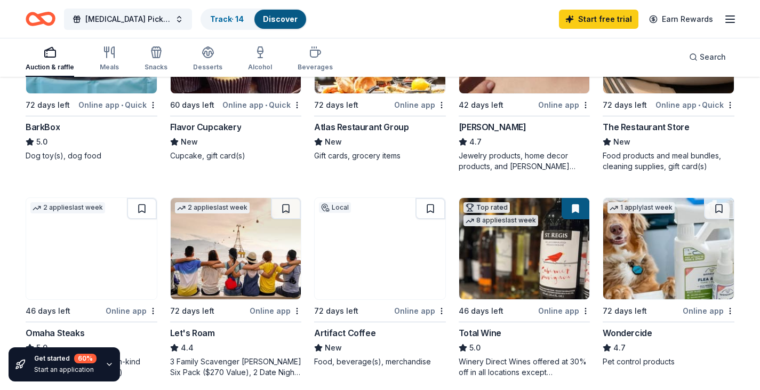
scroll to position [533, 0]
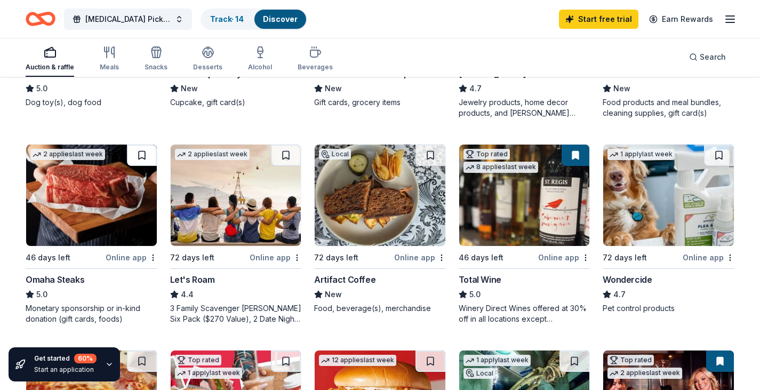
click at [143, 144] on button at bounding box center [142, 154] width 30 height 21
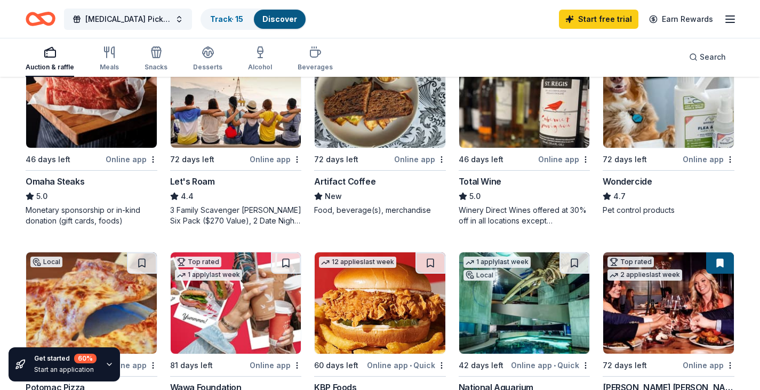
scroll to position [693, 0]
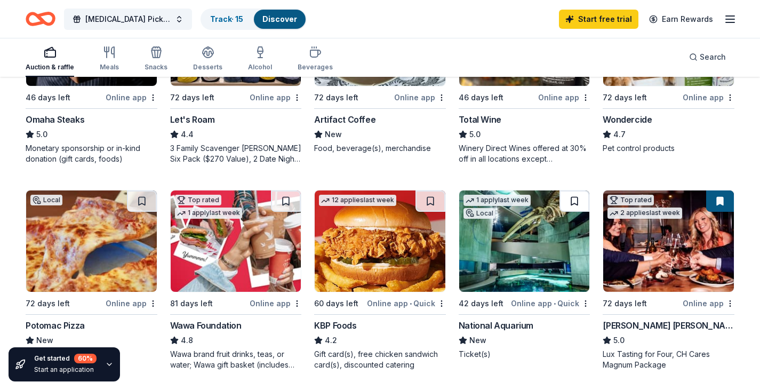
click at [576, 190] on button at bounding box center [574, 200] width 30 height 21
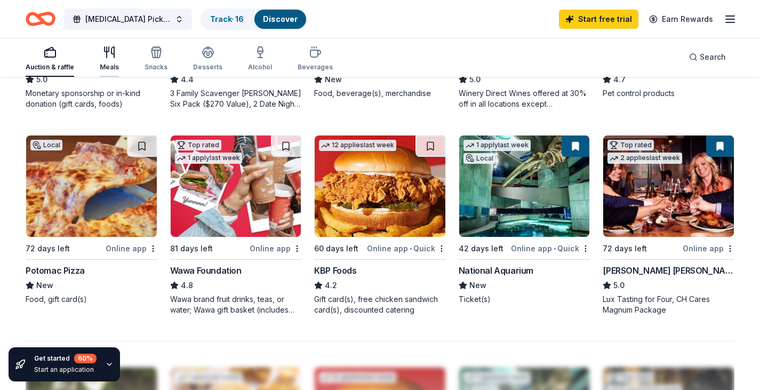
scroll to position [746, 0]
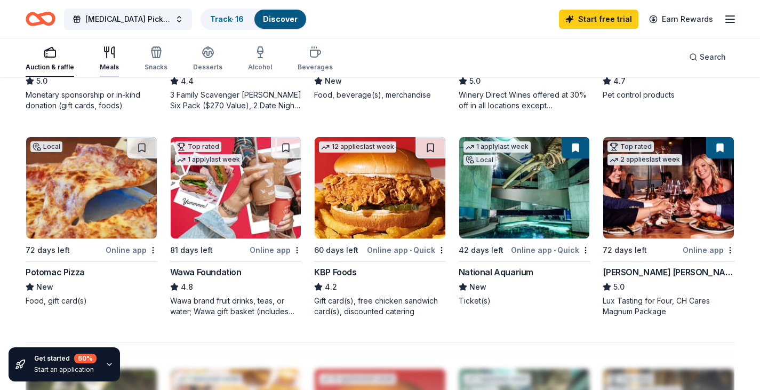
click at [102, 52] on div "button" at bounding box center [109, 52] width 19 height 13
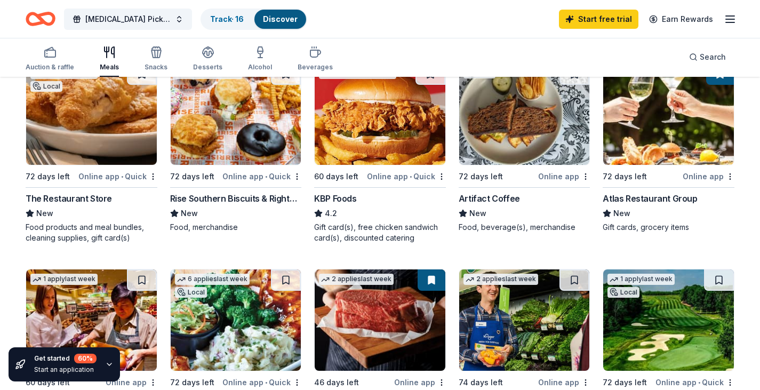
scroll to position [267, 0]
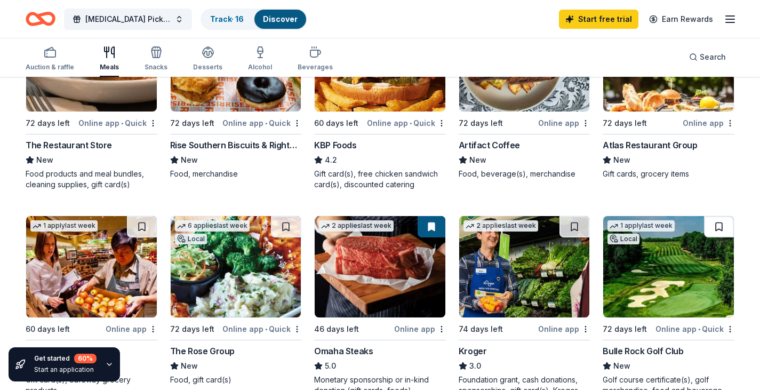
click at [718, 216] on button at bounding box center [719, 226] width 30 height 21
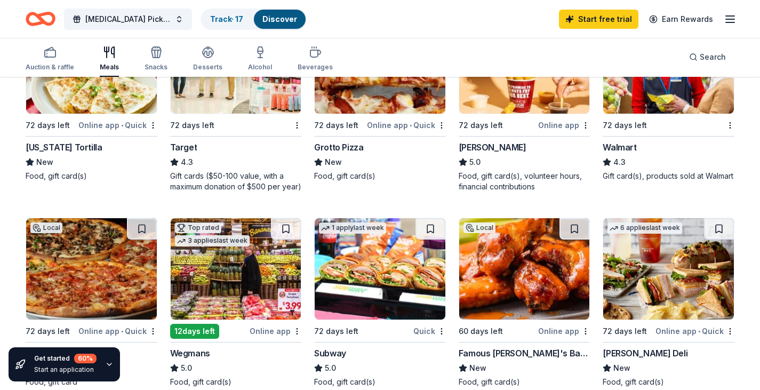
scroll to position [693, 0]
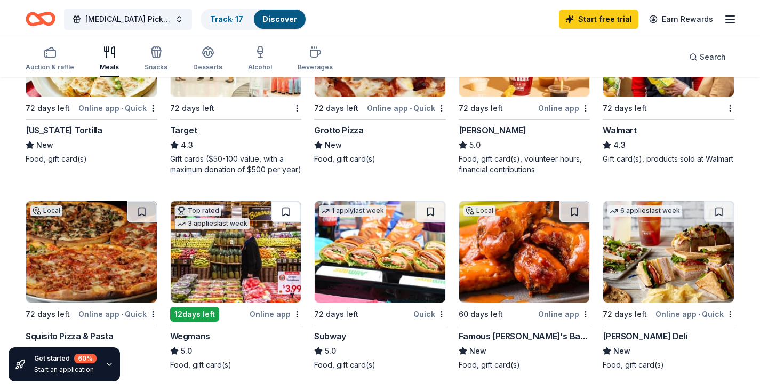
click at [288, 201] on button at bounding box center [286, 211] width 30 height 21
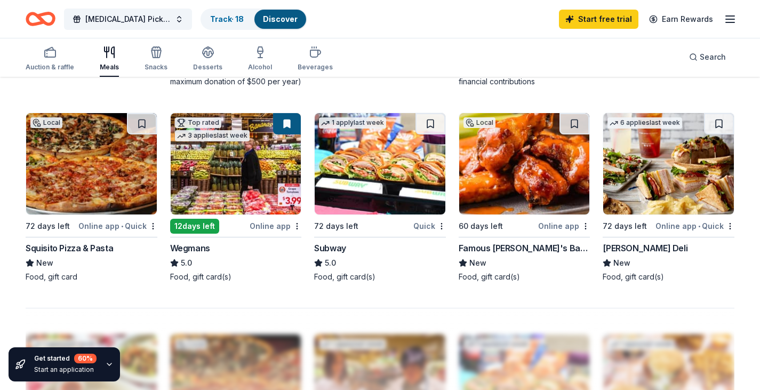
scroll to position [800, 0]
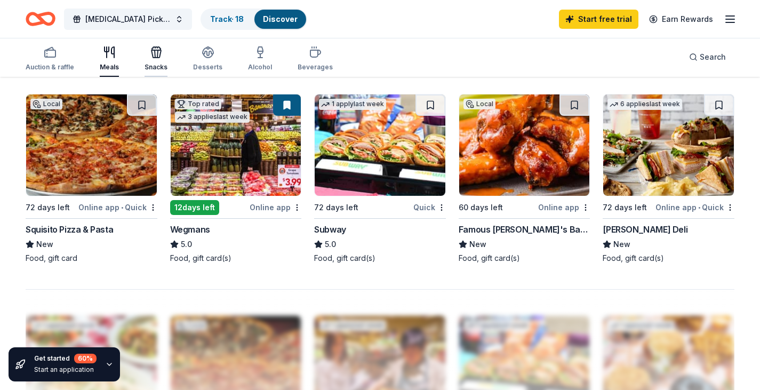
click at [154, 56] on icon "button" at bounding box center [156, 52] width 13 height 13
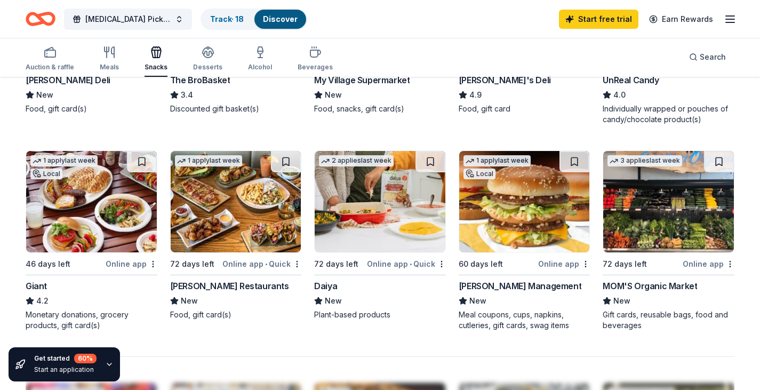
scroll to position [533, 0]
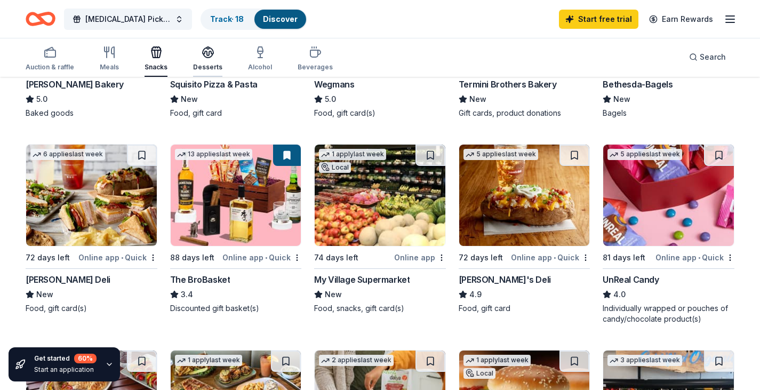
click at [205, 59] on div "Desserts" at bounding box center [207, 59] width 29 height 26
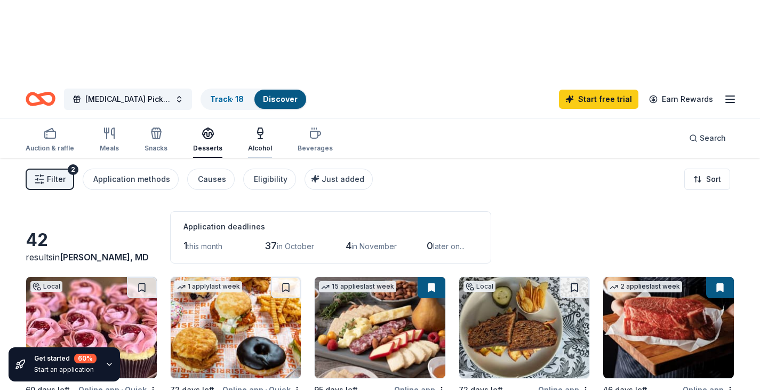
click at [254, 127] on div "Alcohol" at bounding box center [260, 140] width 24 height 26
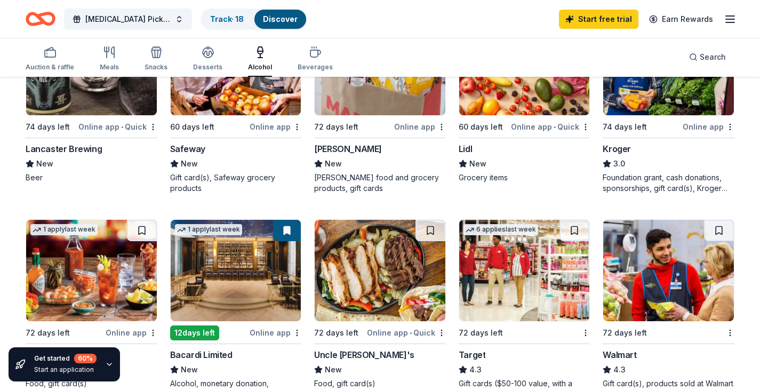
scroll to position [693, 0]
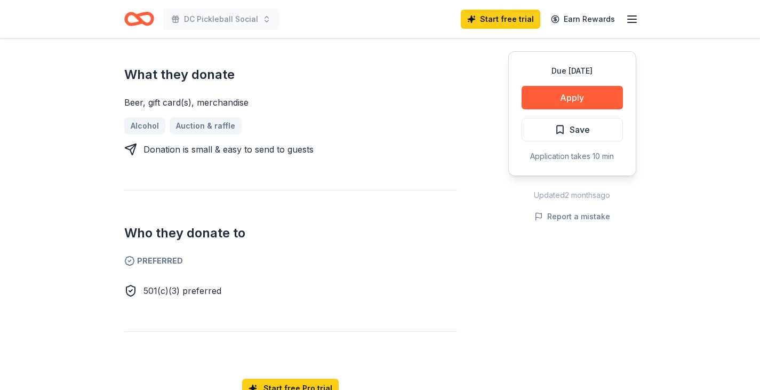
scroll to position [267, 0]
